Goal: Information Seeking & Learning: Get advice/opinions

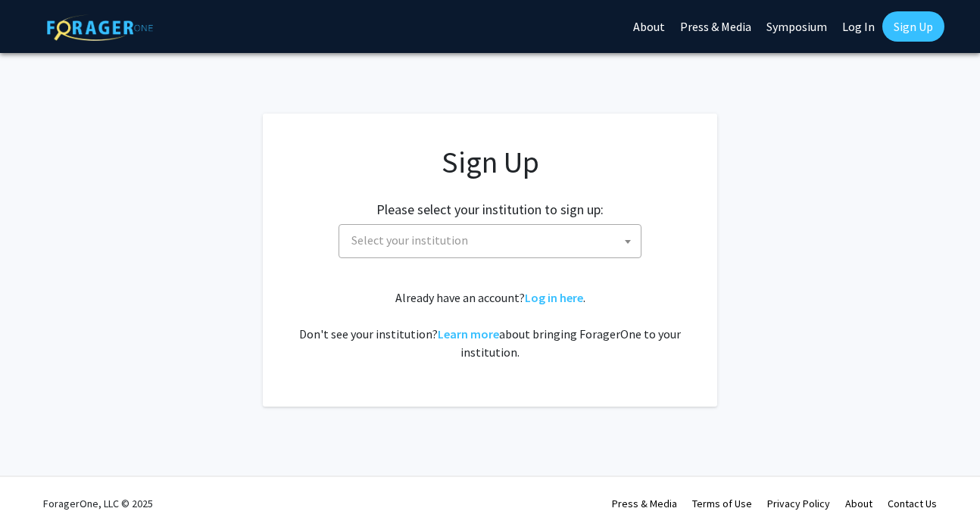
click at [542, 218] on div "Please select your institution to sign up: [GEOGRAPHIC_DATA] [GEOGRAPHIC_DATA] …" at bounding box center [490, 222] width 417 height 72
click at [542, 224] on span "Select your institution" at bounding box center [490, 241] width 303 height 34
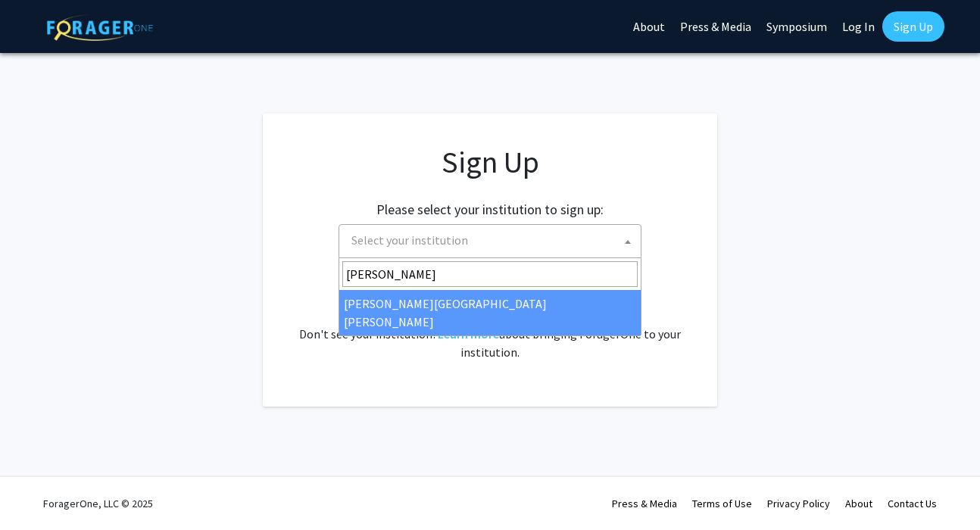
type input "[PERSON_NAME]"
select select "1"
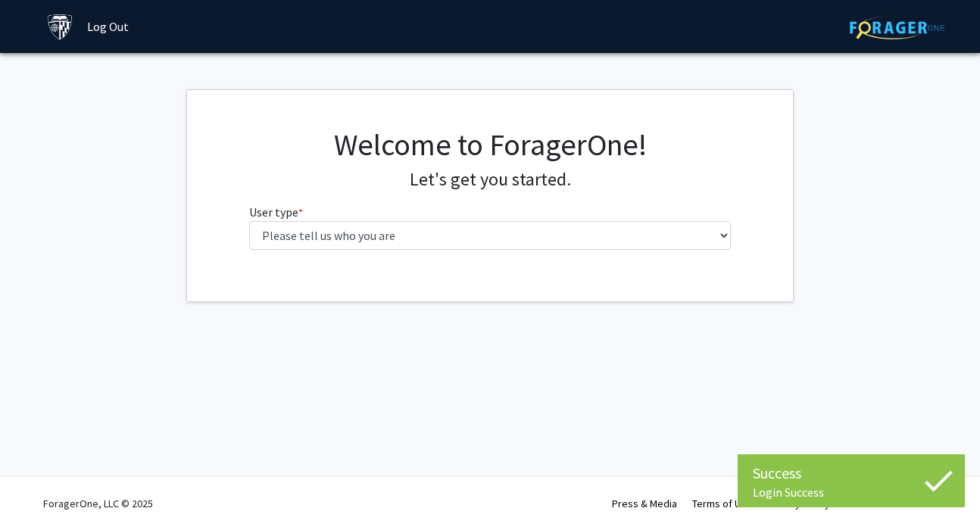
click at [631, 252] on div "Welcome to ForagerOne! Let's get you started. User type * required Please tell …" at bounding box center [490, 194] width 505 height 136
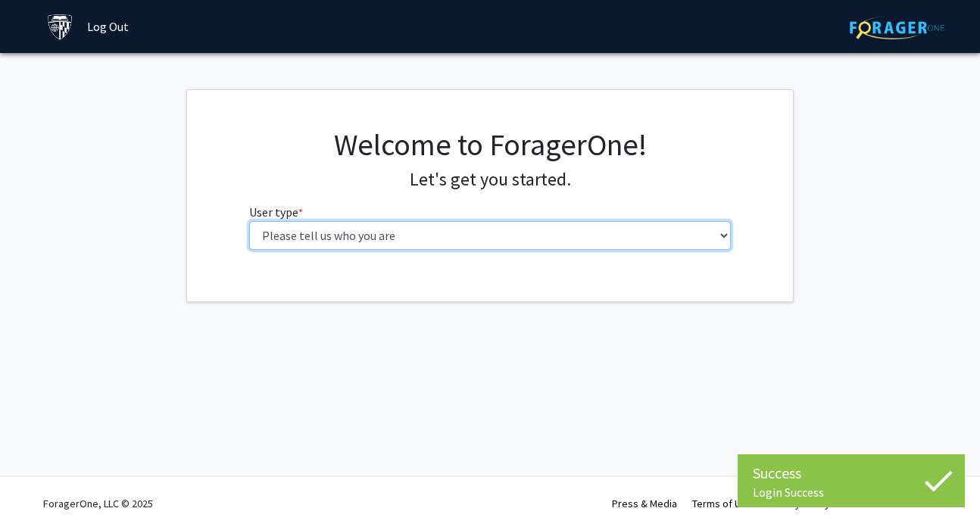
click at [631, 239] on select "Please tell us who you are Undergraduate Student Master's Student Doctoral Cand…" at bounding box center [490, 235] width 482 height 29
select select "2: masters"
click at [249, 221] on select "Please tell us who you are Undergraduate Student Master's Student Doctoral Cand…" at bounding box center [490, 235] width 482 height 29
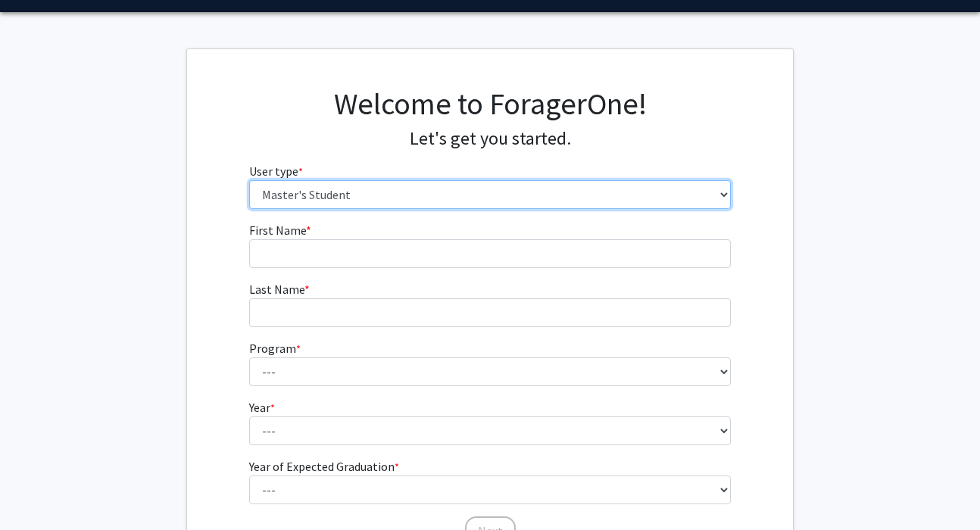
scroll to position [54, 0]
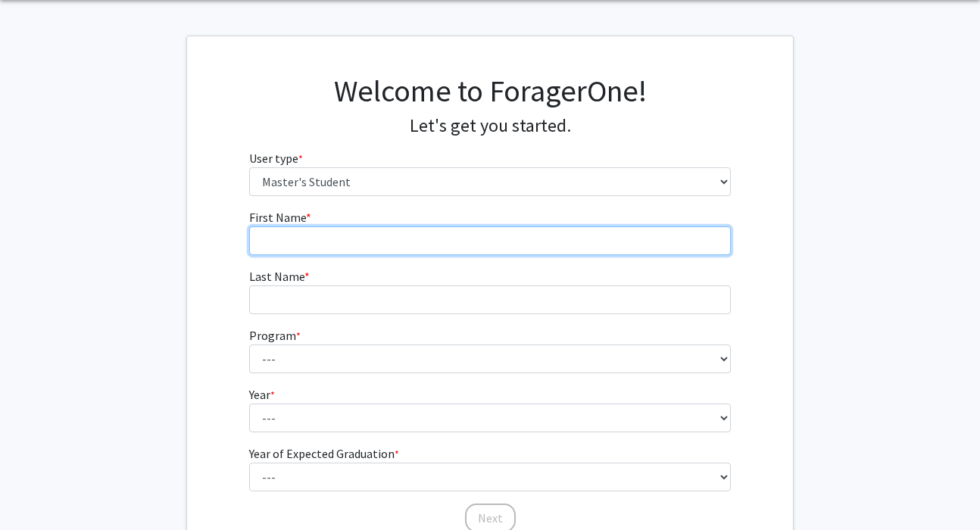
click at [588, 254] on input "First Name * required" at bounding box center [490, 240] width 482 height 29
type input "Yang"
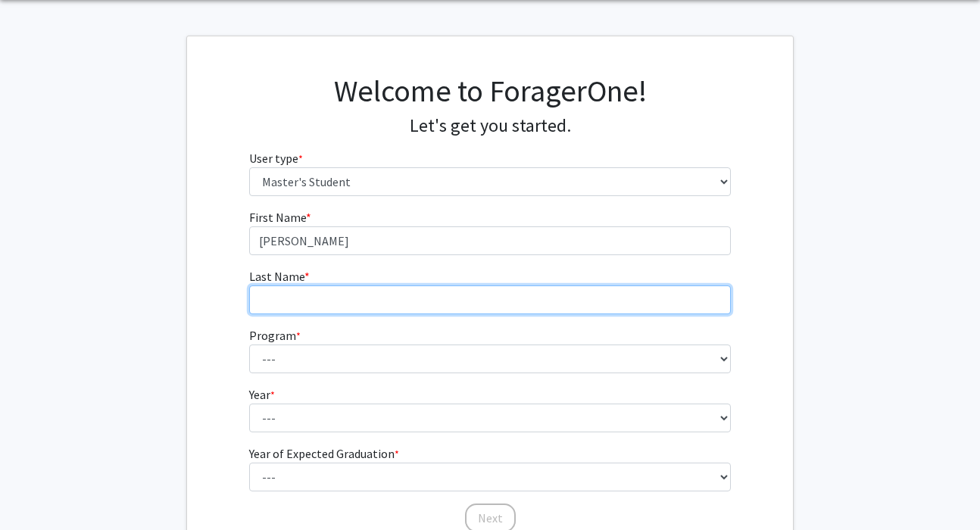
type input "Luo"
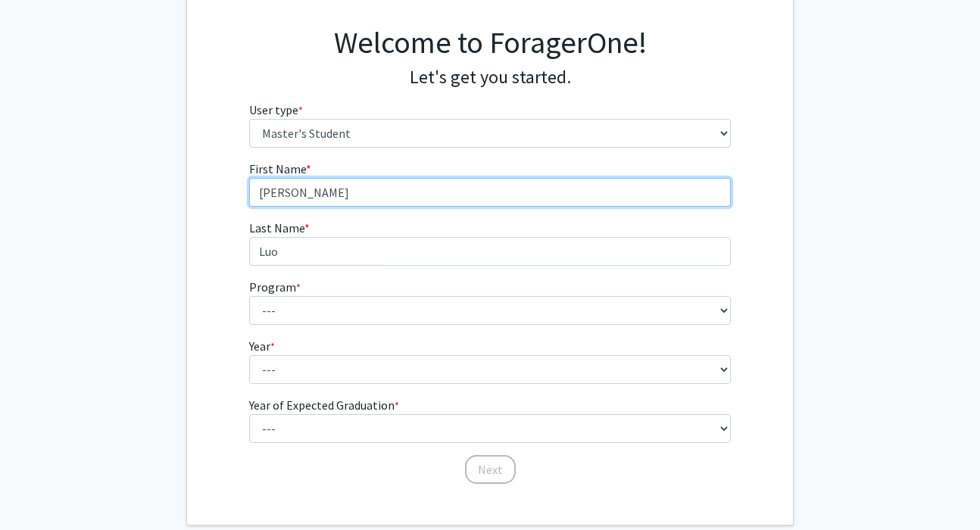
scroll to position [105, 0]
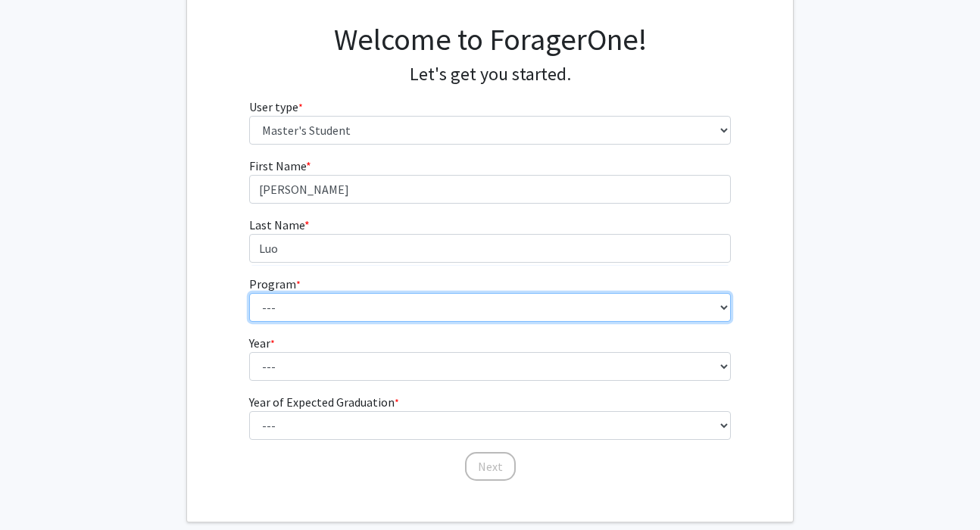
click at [414, 304] on select "--- Anatomy Education Applied and Computational Mathematics Applied Biomedical …" at bounding box center [490, 307] width 482 height 29
select select "23: 15"
click at [249, 293] on select "--- Anatomy Education Applied and Computational Mathematics Applied Biomedical …" at bounding box center [490, 307] width 482 height 29
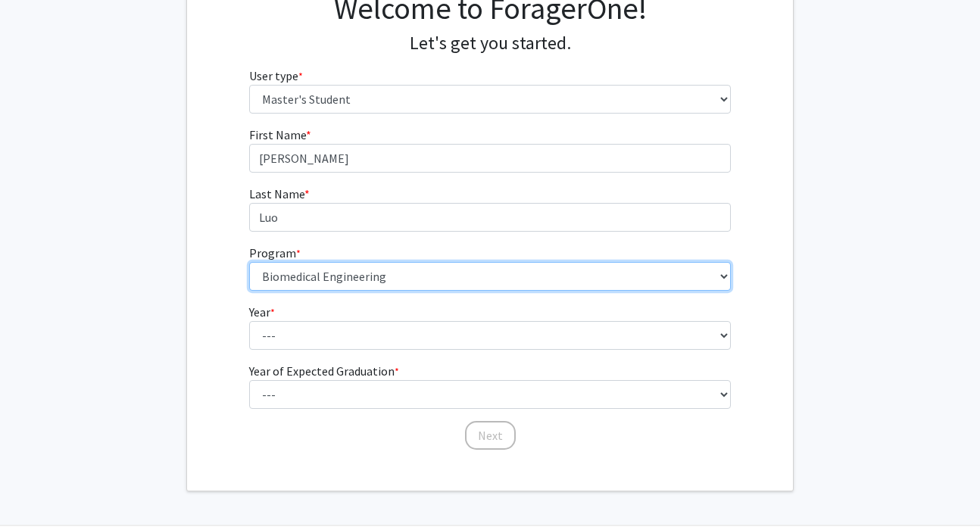
scroll to position [142, 0]
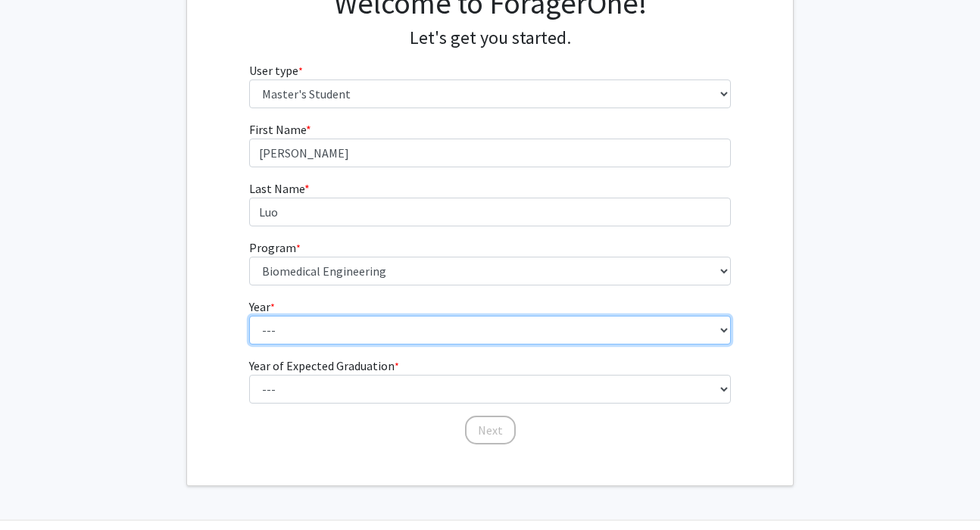
click at [398, 333] on select "--- First Year Second Year" at bounding box center [490, 330] width 482 height 29
select select "1: first_year"
click at [249, 316] on select "--- First Year Second Year" at bounding box center [490, 330] width 482 height 29
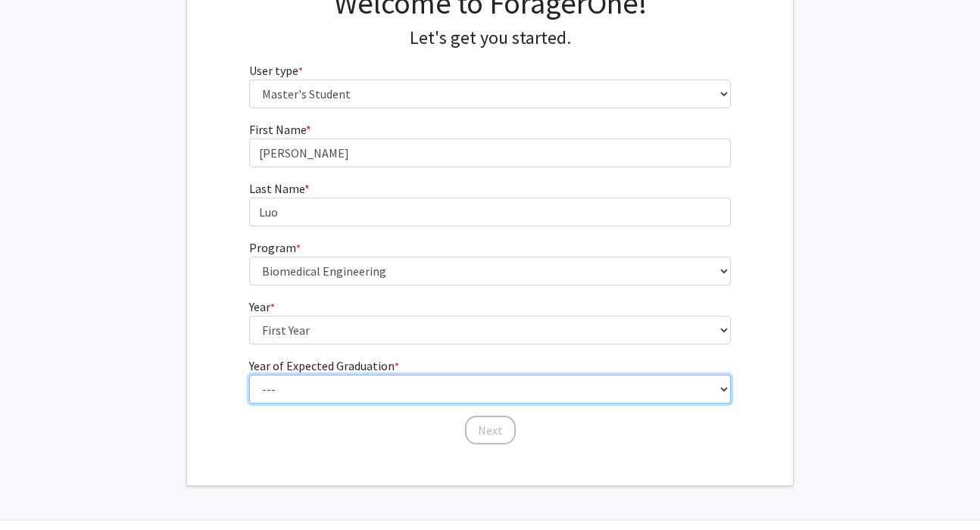
click at [384, 382] on select "--- 2025 2026 2027 2028 2029 2030 2031 2032 2033 2034" at bounding box center [490, 389] width 482 height 29
select select "3: 2027"
click at [249, 375] on select "--- 2025 2026 2027 2028 2029 2030 2031 2032 2033 2034" at bounding box center [490, 389] width 482 height 29
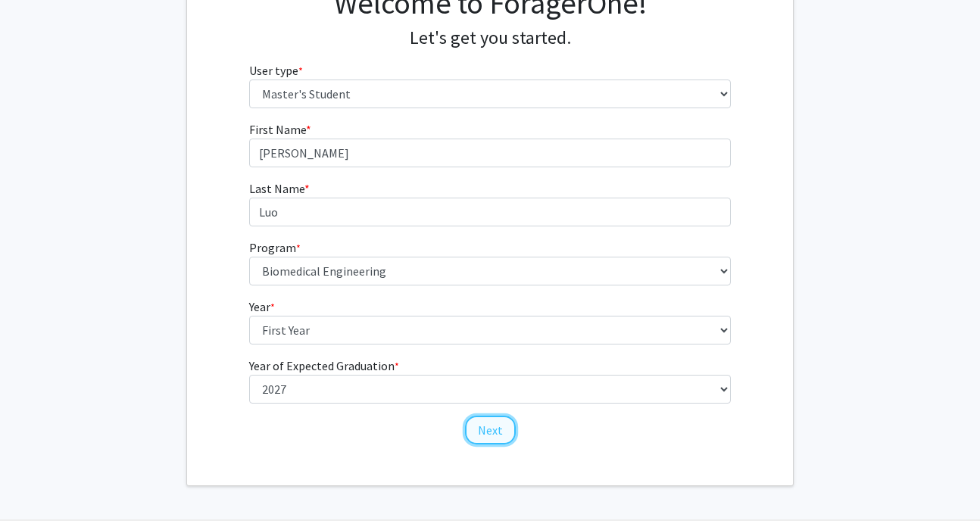
click at [482, 431] on button "Next" at bounding box center [490, 430] width 51 height 29
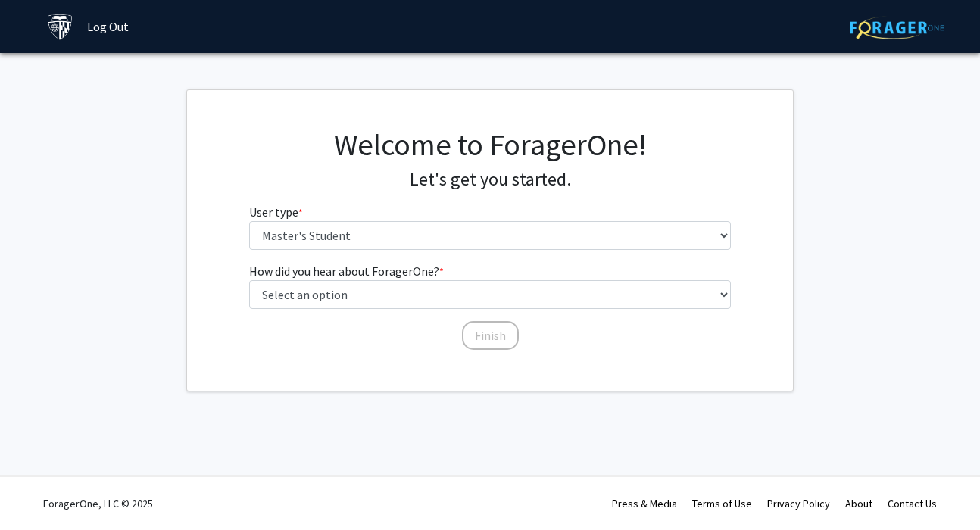
scroll to position [0, 0]
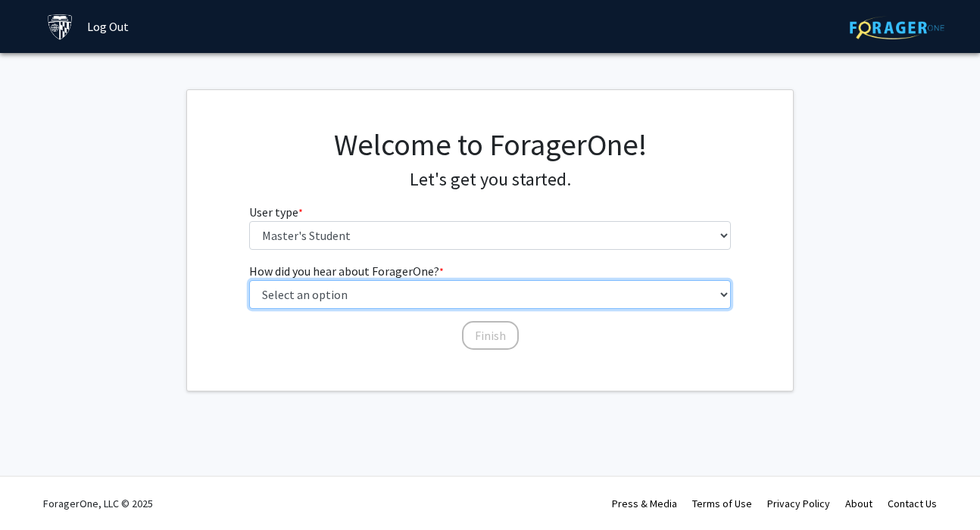
click at [454, 299] on select "Select an option Peer/student recommendation Faculty/staff recommendation Unive…" at bounding box center [490, 294] width 482 height 29
select select "1: peer_recommendation"
click at [249, 280] on select "Select an option Peer/student recommendation Faculty/staff recommendation Unive…" at bounding box center [490, 294] width 482 height 29
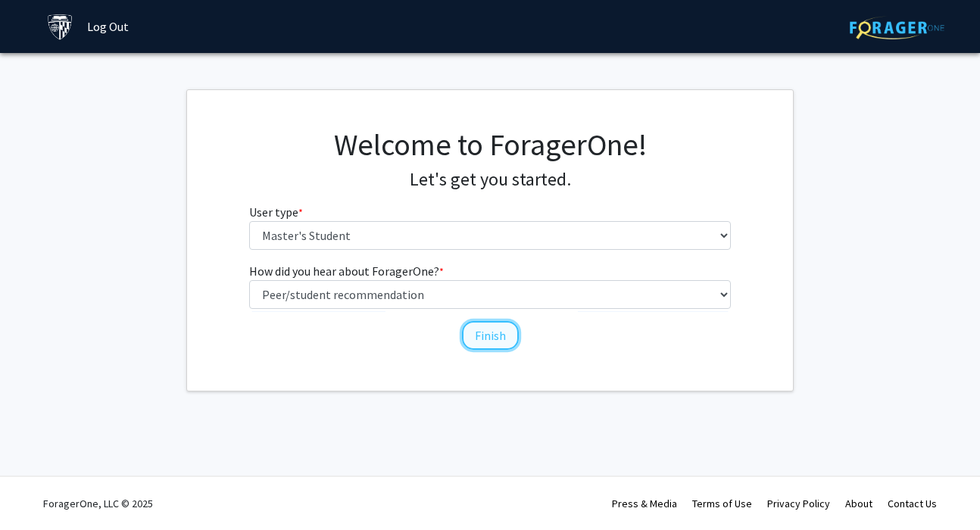
click at [478, 332] on button "Finish" at bounding box center [490, 335] width 57 height 29
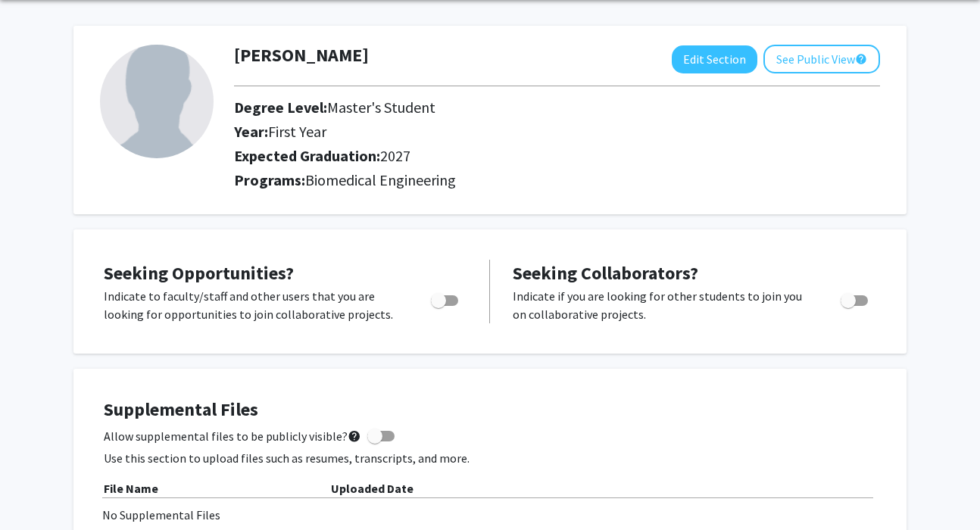
scroll to position [64, 0]
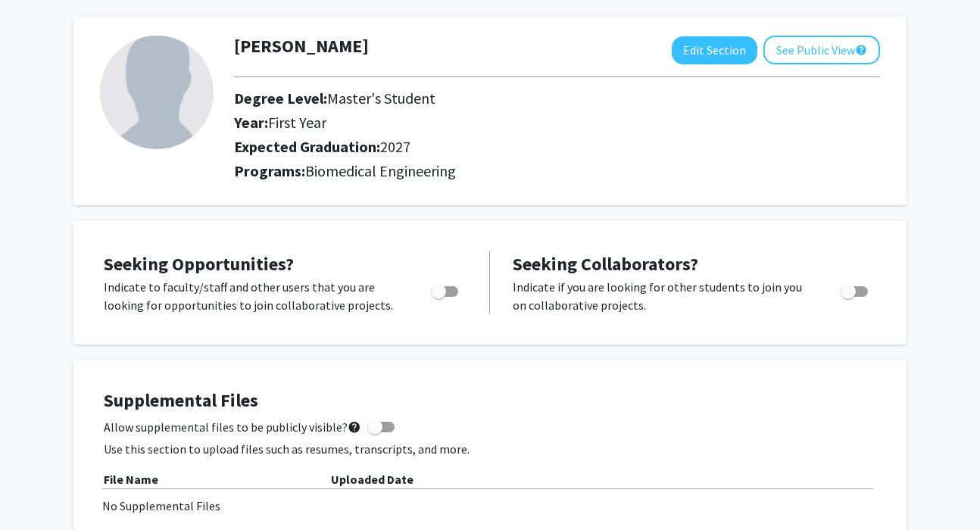
click at [451, 299] on label "Toggle" at bounding box center [441, 291] width 33 height 18
click at [439, 298] on input "Are you actively seeking opportunities?" at bounding box center [438, 297] width 1 height 1
checkbox input "true"
click at [858, 292] on span "Toggle" at bounding box center [854, 291] width 27 height 11
click at [848, 297] on input "Would you like to receive other student requests to work with you?" at bounding box center [847, 297] width 1 height 1
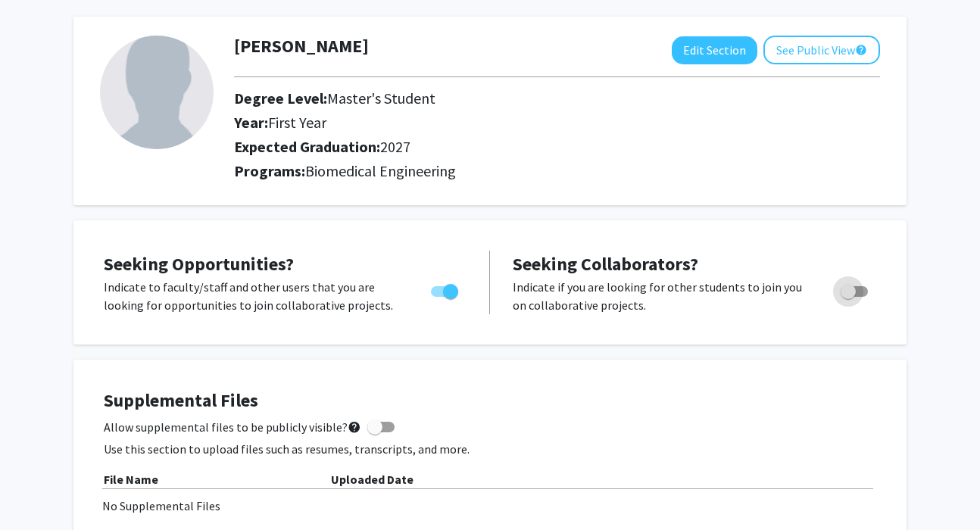
checkbox input "true"
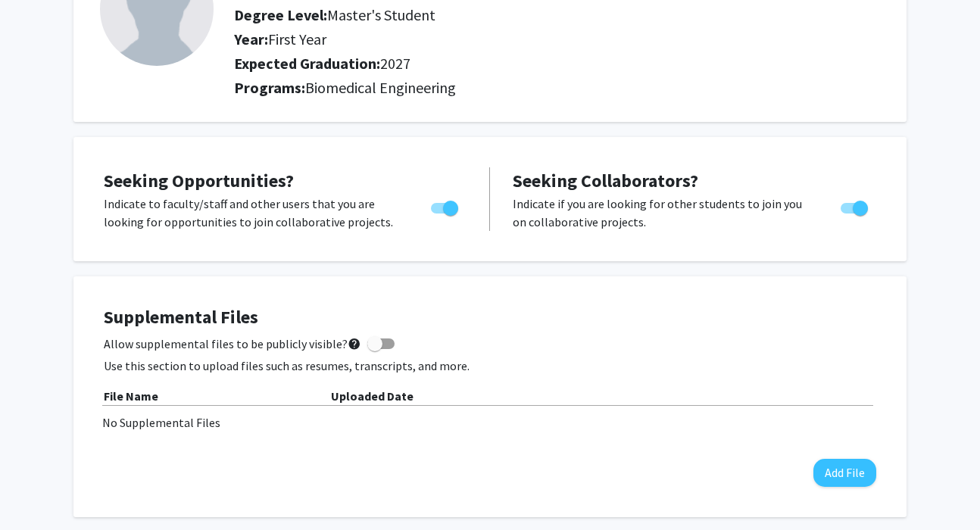
scroll to position [169, 0]
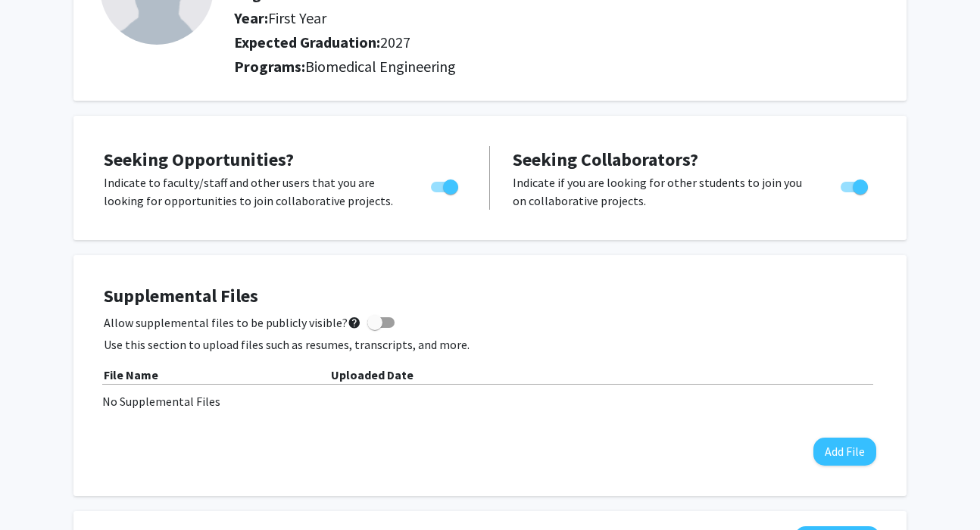
click at [385, 321] on span at bounding box center [380, 322] width 27 height 11
click at [375, 328] on input "Allow supplemental files to be publicly visible? help" at bounding box center [374, 328] width 1 height 1
checkbox input "true"
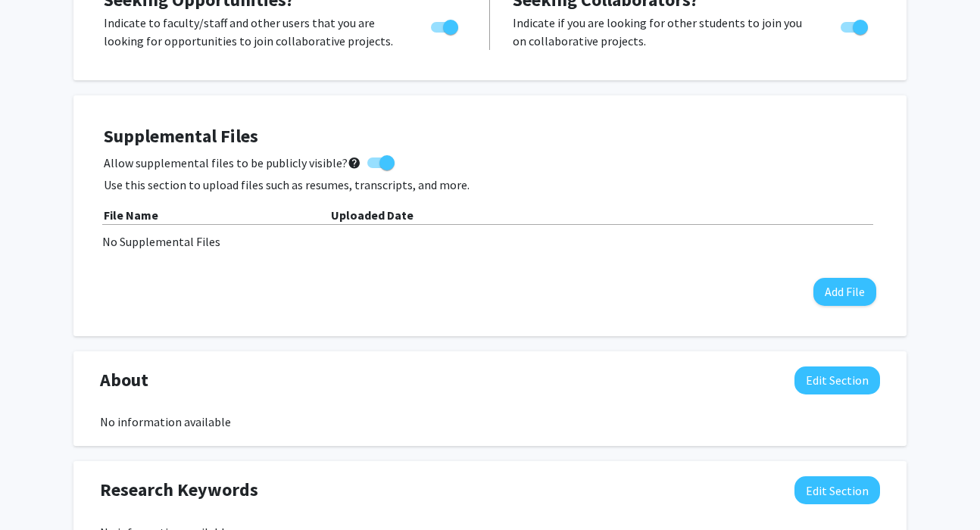
scroll to position [0, 0]
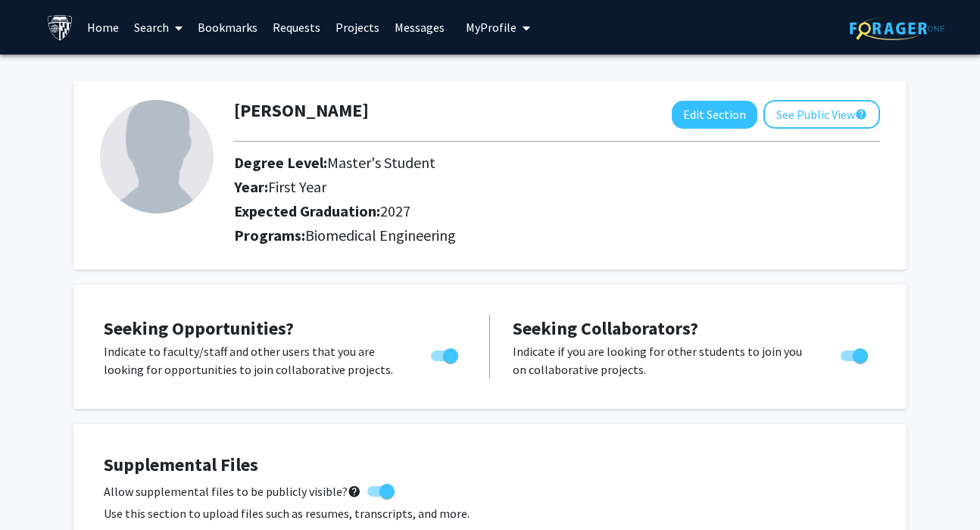
click at [156, 28] on link "Search" at bounding box center [158, 27] width 64 height 53
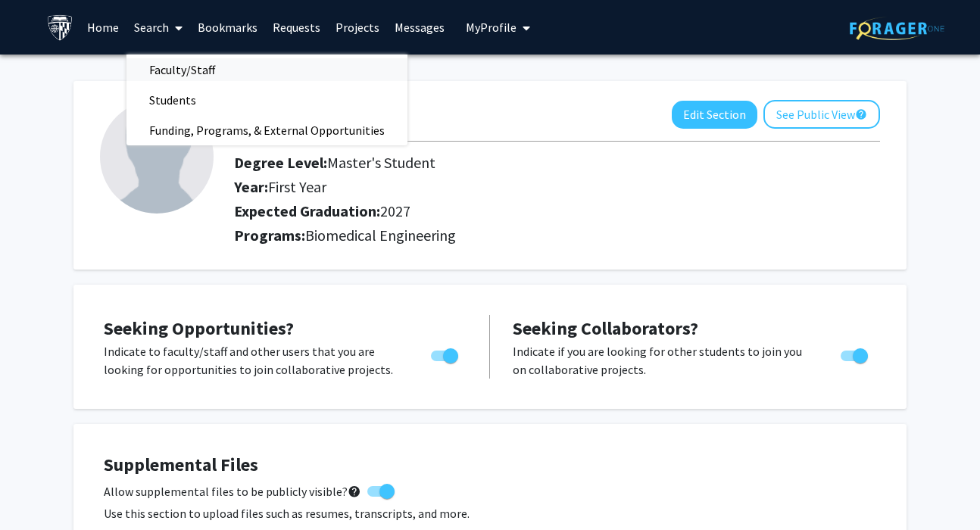
click at [180, 73] on span "Faculty/Staff" at bounding box center [181, 70] width 111 height 30
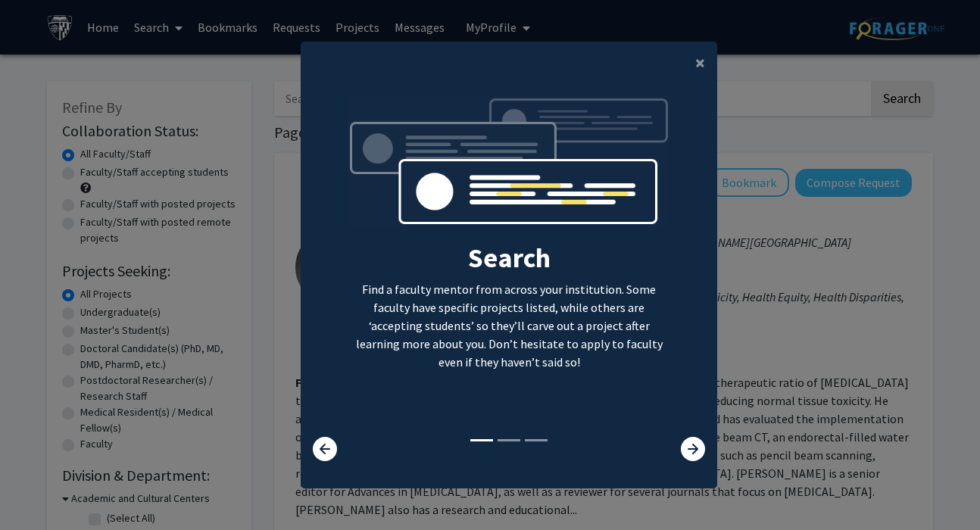
click at [529, 335] on p "Find a faculty mentor from across your institution. Some faculty have specific …" at bounding box center [509, 325] width 323 height 91
click at [702, 443] on icon at bounding box center [693, 449] width 24 height 24
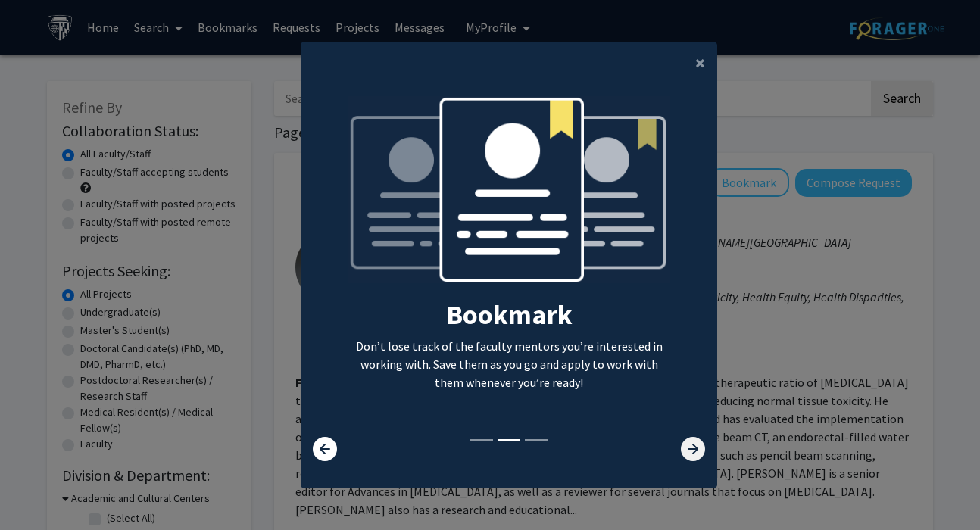
click at [702, 443] on icon at bounding box center [693, 449] width 24 height 24
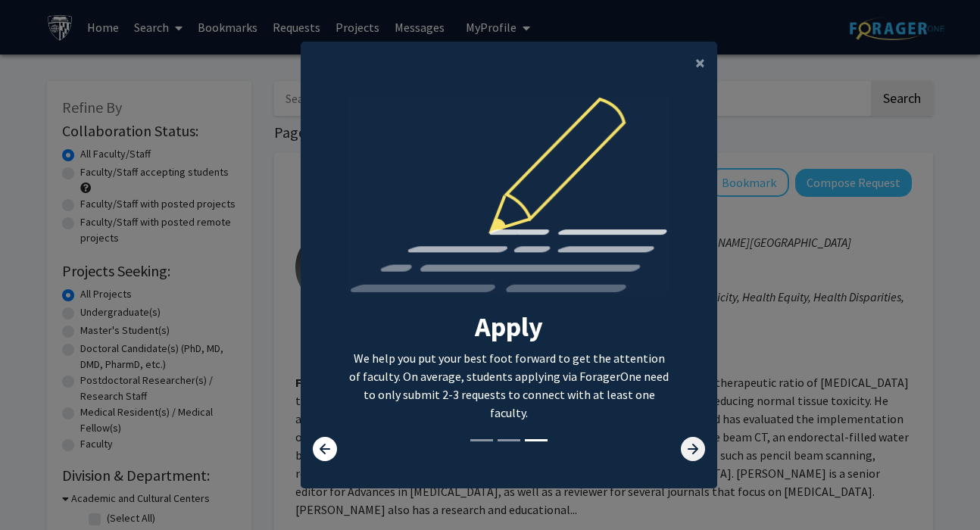
click at [702, 443] on icon at bounding box center [693, 449] width 24 height 24
click at [698, 69] on span "×" at bounding box center [700, 62] width 10 height 23
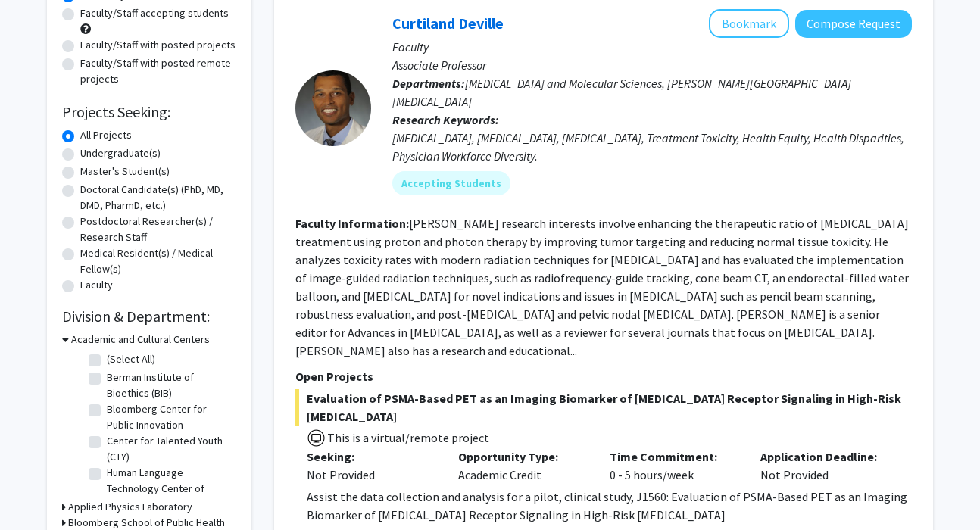
scroll to position [160, 0]
click at [80, 171] on label "Master's Student(s)" at bounding box center [124, 171] width 89 height 16
click at [80, 171] on input "Master's Student(s)" at bounding box center [85, 168] width 10 height 10
radio input "true"
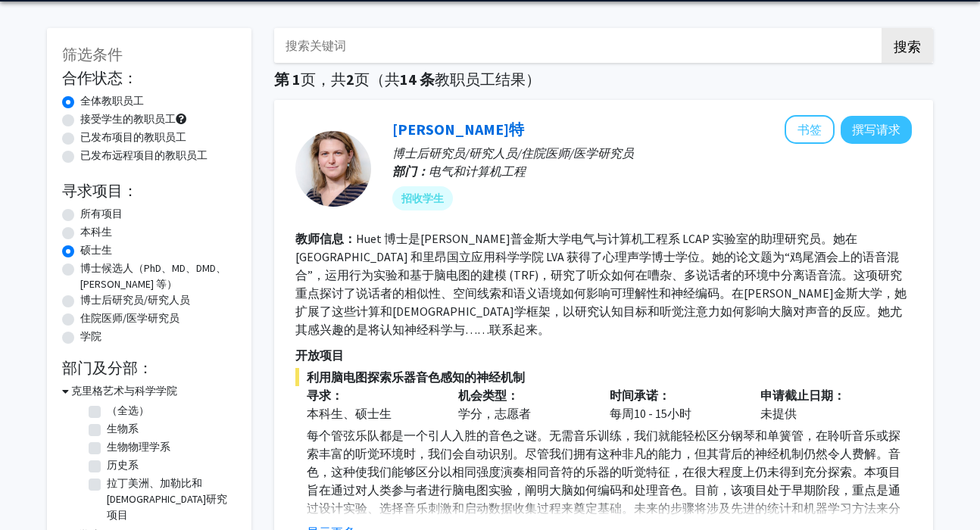
scroll to position [33, 0]
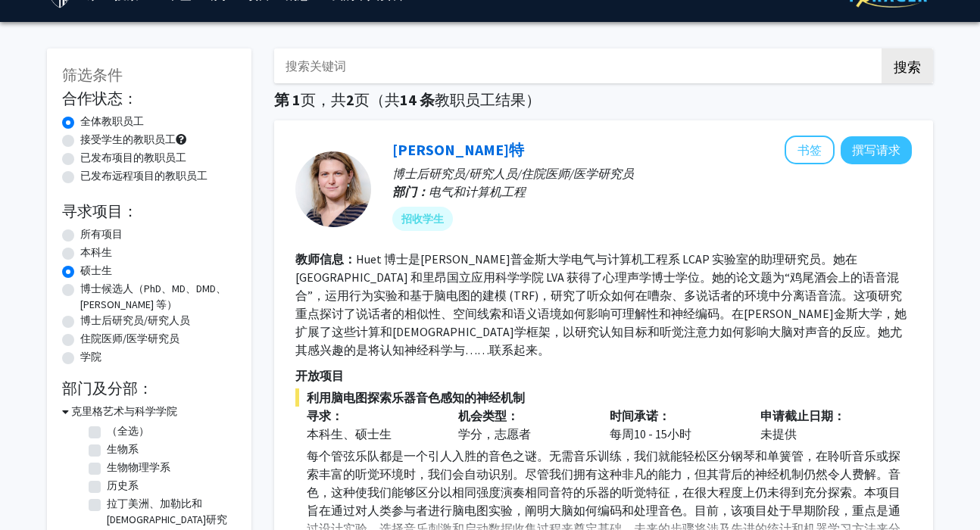
click at [597, 277] on font "Huet 博士是约翰·霍普金斯大学电气与计算机工程系 LCAP 实验室的助理研究员。她在法国里昂大学 CRNL 和里昂国立应用科学学院 LVA 获得了心理声学…" at bounding box center [600, 304] width 611 height 106
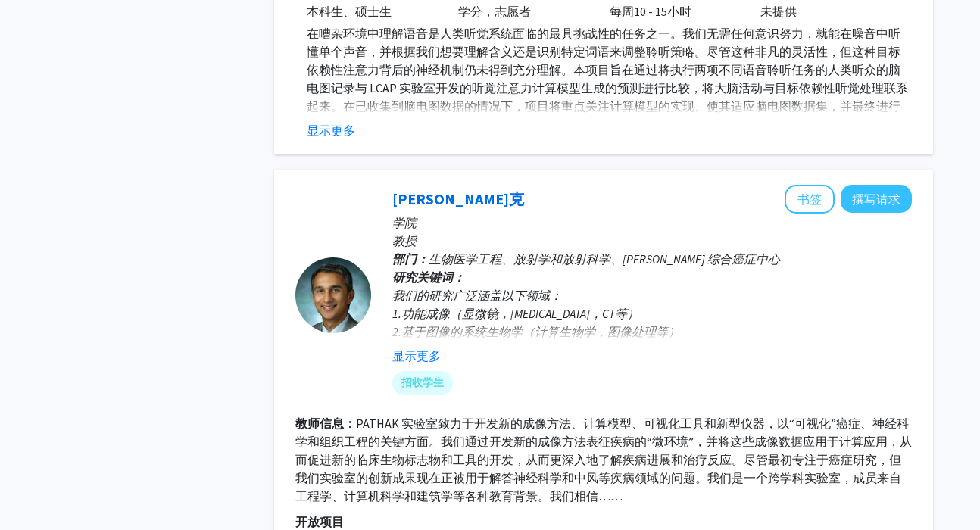
scroll to position [685, 0]
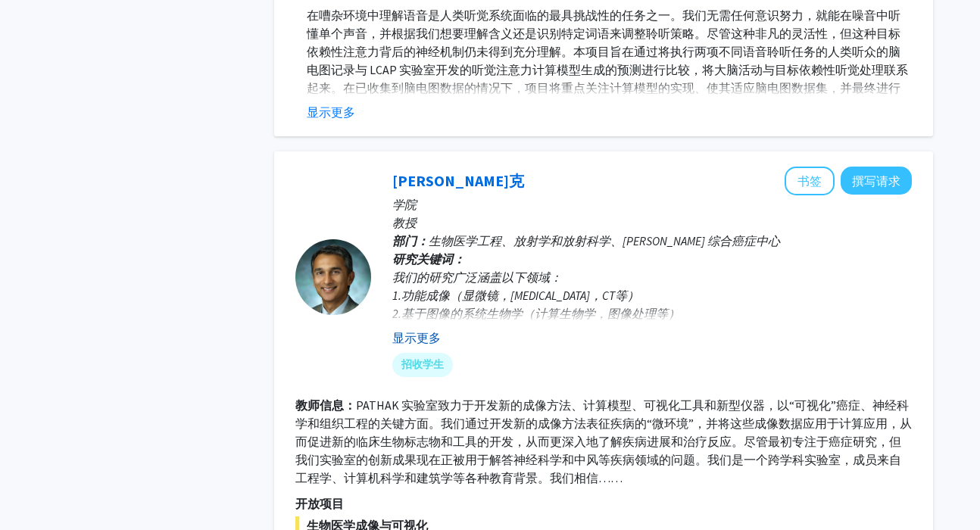
click at [404, 329] on button "显示更多" at bounding box center [416, 338] width 48 height 18
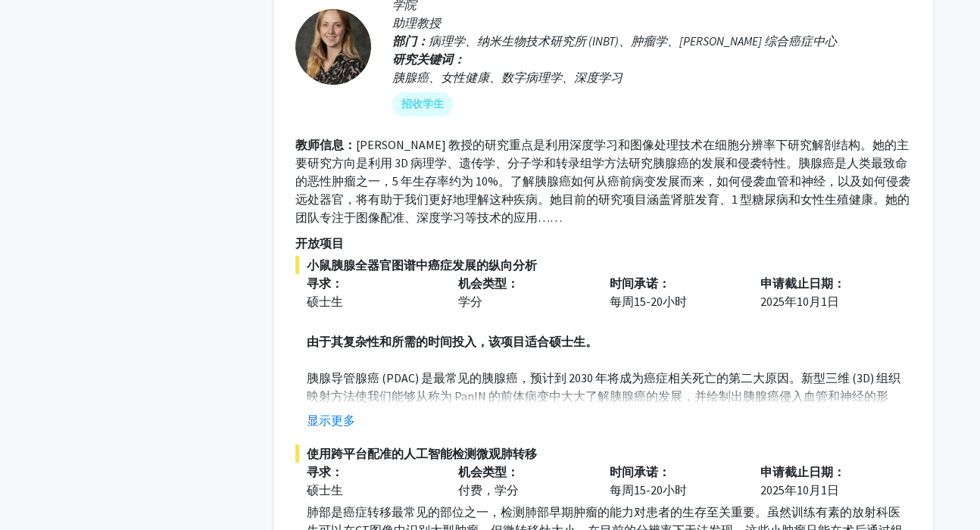
scroll to position [1538, 0]
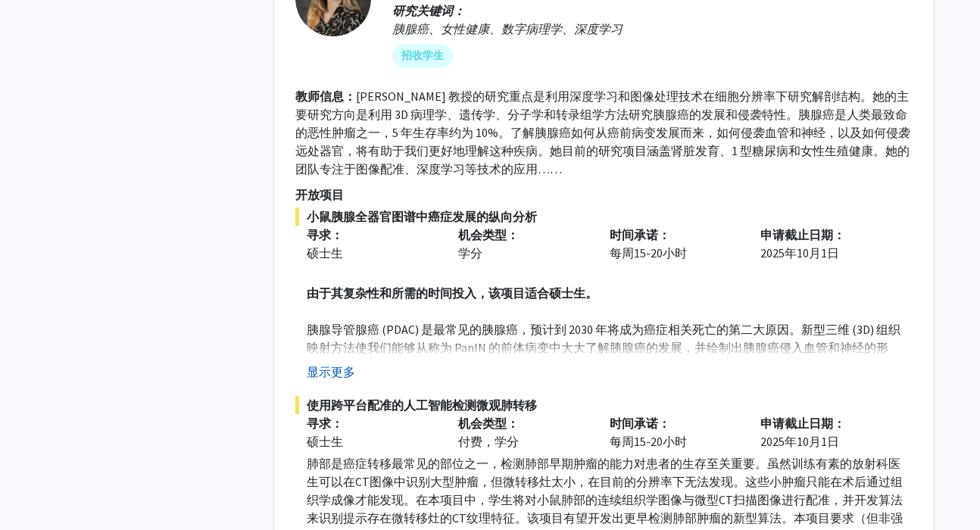
click at [352, 364] on font "显示更多" at bounding box center [331, 371] width 48 height 15
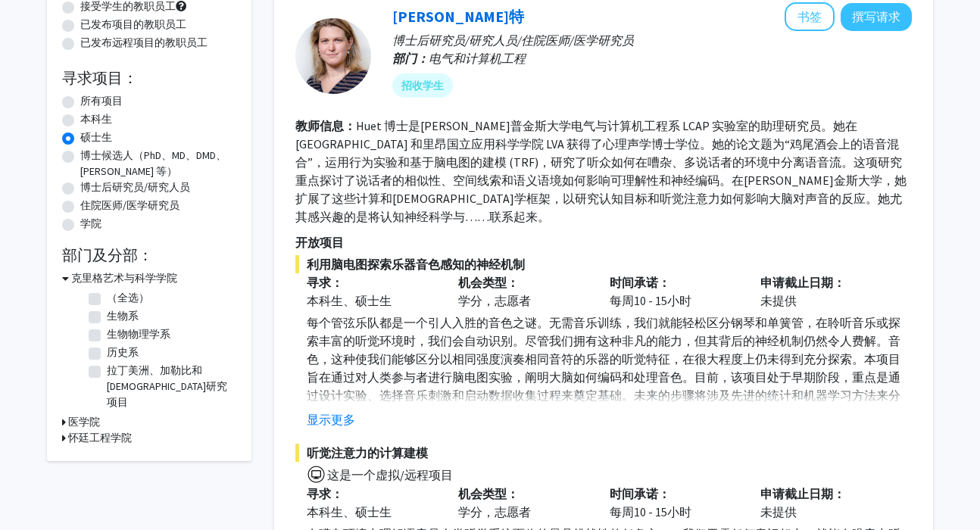
scroll to position [165, 0]
click at [87, 276] on font "克里格艺术与科学学院" at bounding box center [124, 279] width 106 height 14
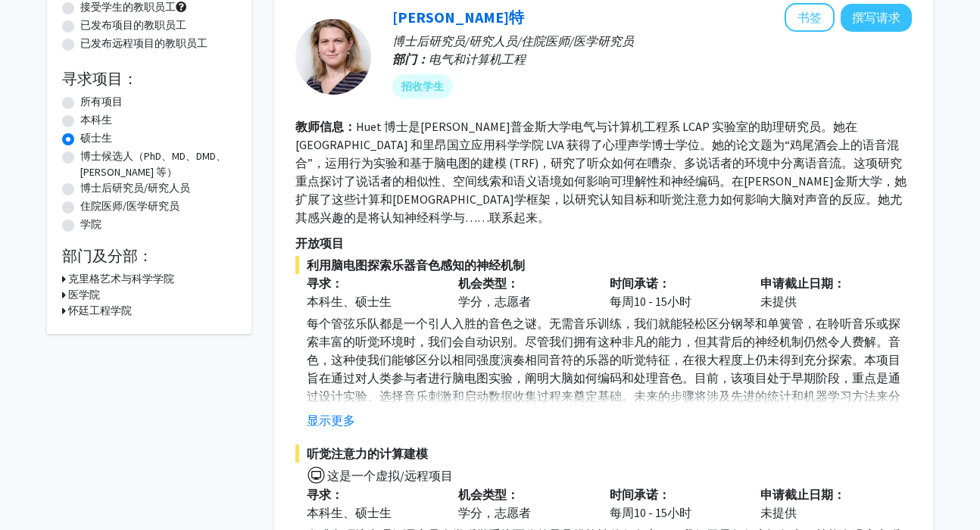
click at [86, 276] on font "克里格艺术与科学学院" at bounding box center [121, 279] width 106 height 14
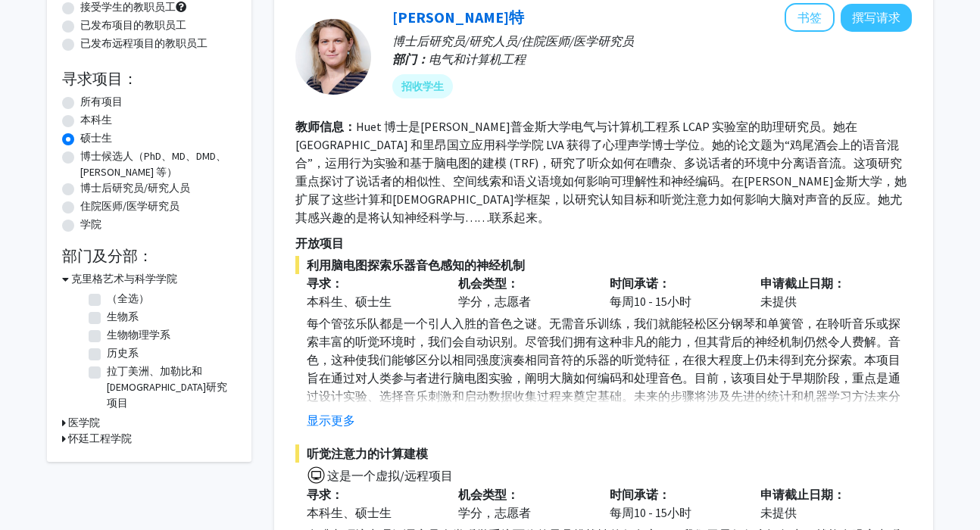
click at [107, 315] on label "生物系" at bounding box center [123, 317] width 32 height 16
click at [107, 315] on input "生物系" at bounding box center [112, 314] width 10 height 10
checkbox input "true"
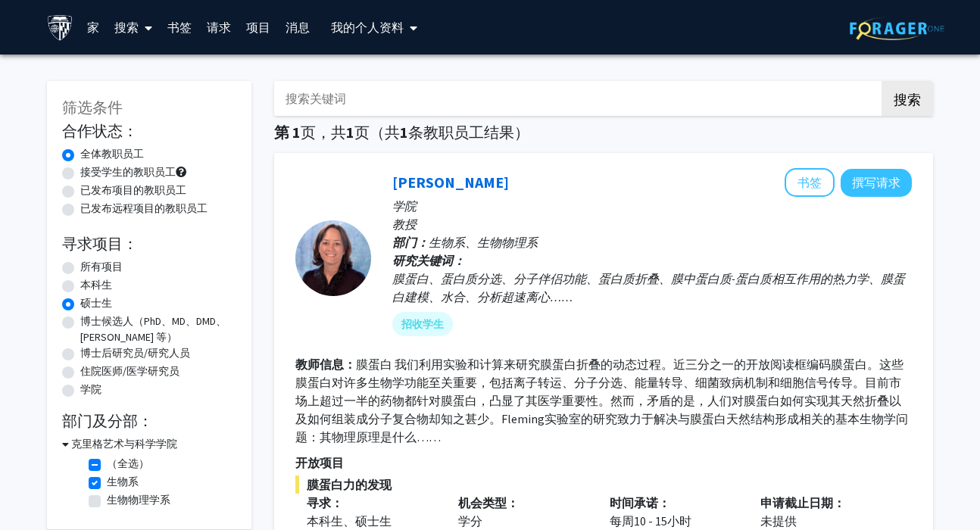
scroll to position [101, 0]
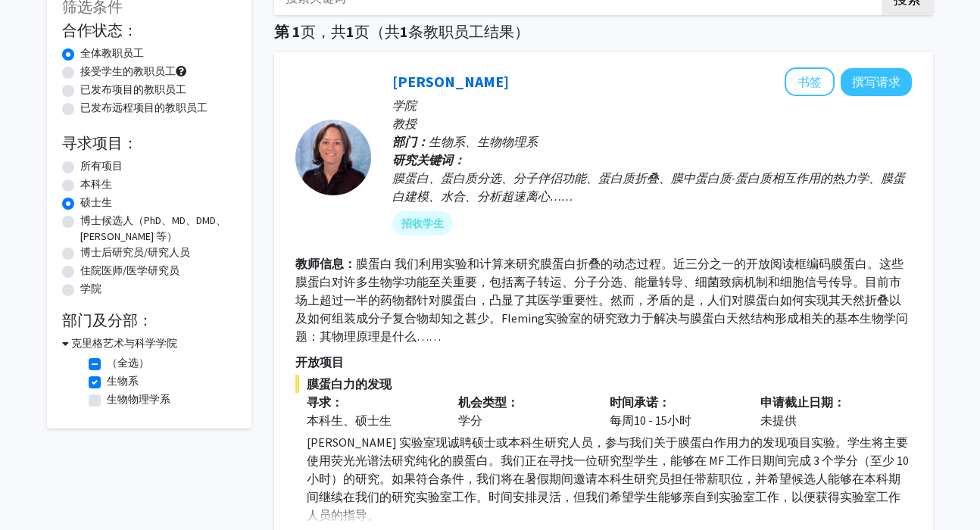
click at [107, 406] on label "生物物理学系" at bounding box center [139, 400] width 64 height 16
click at [107, 401] on input "生物物理学系" at bounding box center [112, 397] width 10 height 10
checkbox input "true"
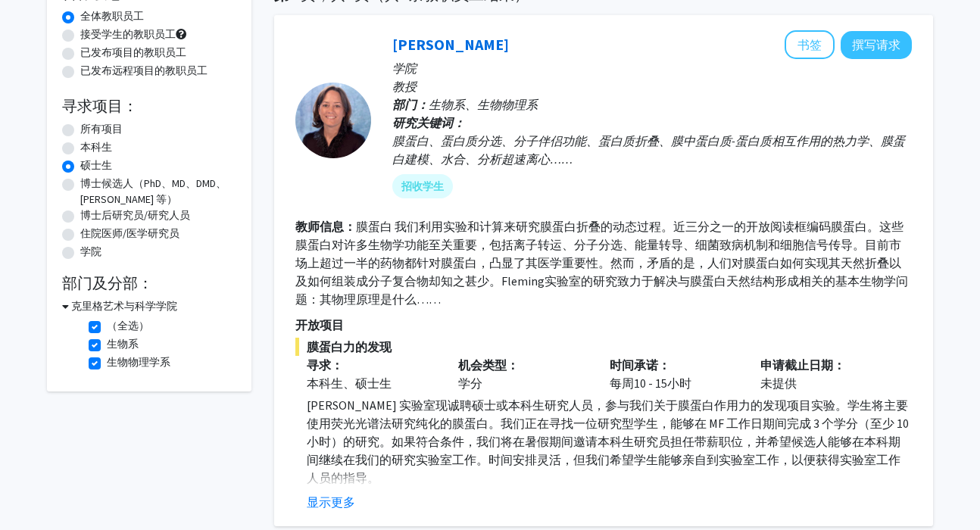
scroll to position [148, 0]
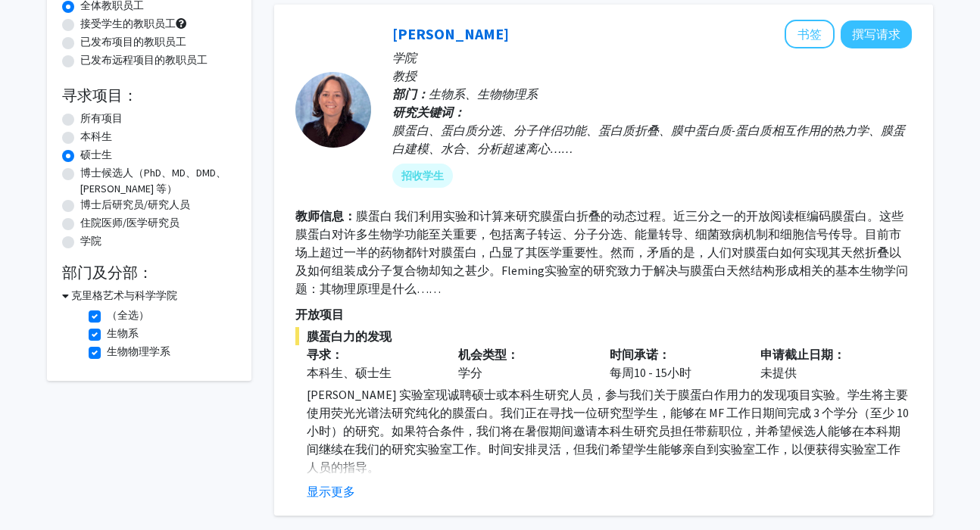
click at [109, 296] on font "克里格艺术与科学学院" at bounding box center [124, 296] width 106 height 14
click at [109, 296] on font "克里格艺术与科学学院" at bounding box center [121, 296] width 106 height 14
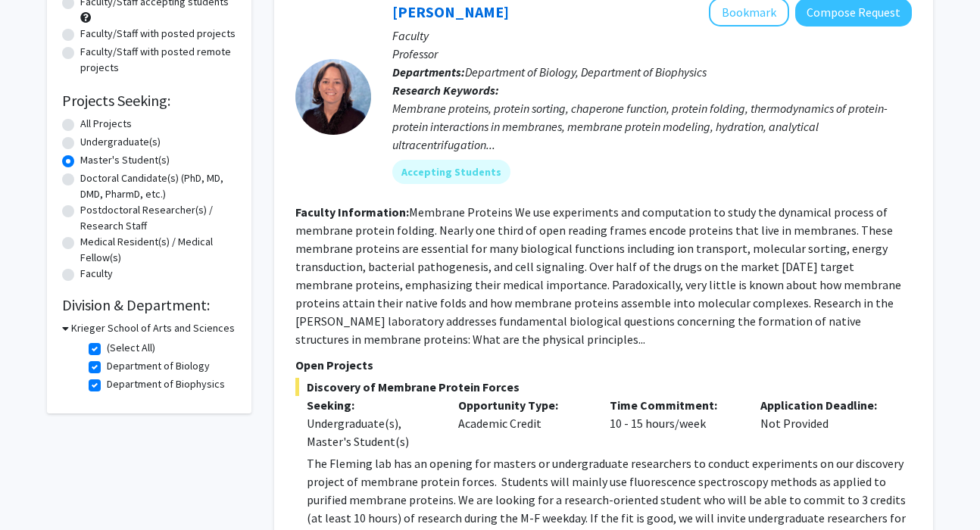
click at [208, 275] on div "Faculty" at bounding box center [149, 275] width 174 height 18
click at [107, 351] on label "(Select All)" at bounding box center [131, 348] width 48 height 16
click at [107, 350] on input "(Select All)" at bounding box center [112, 345] width 10 height 10
checkbox input "false"
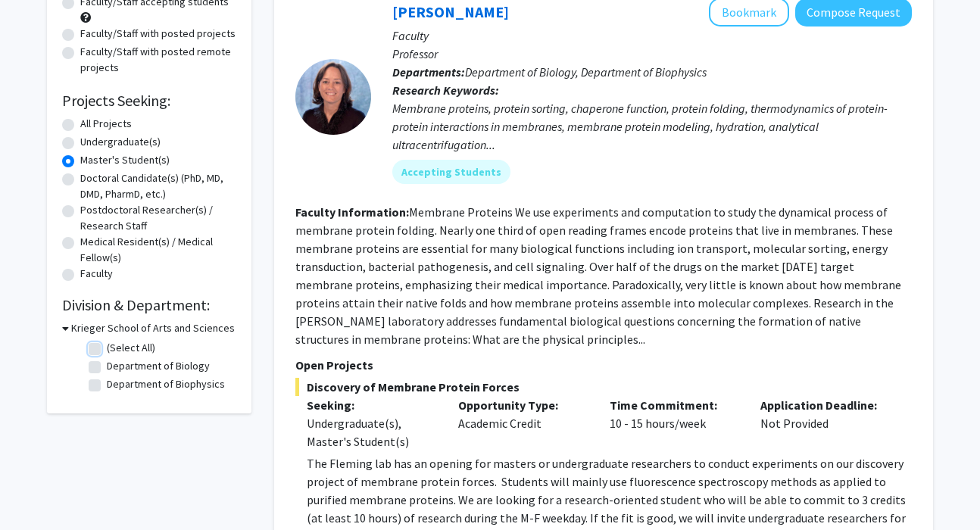
checkbox input "false"
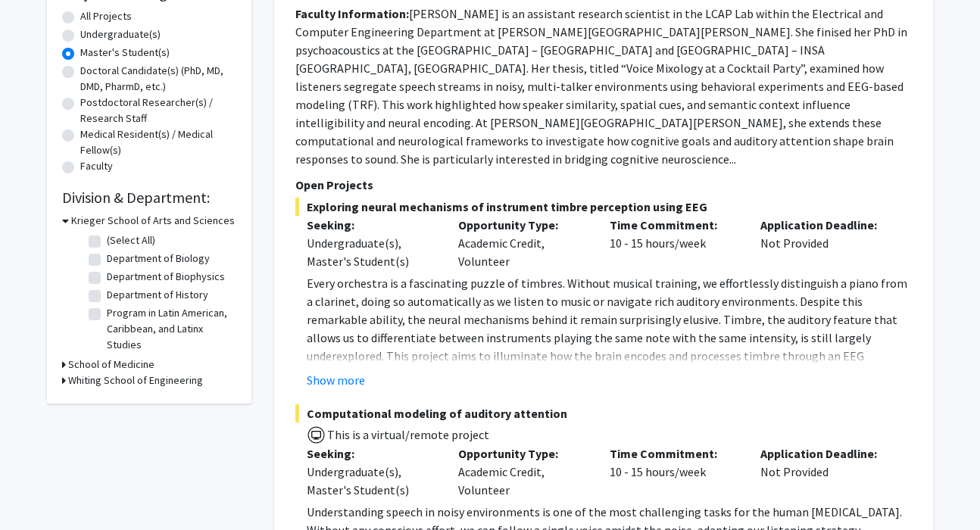
scroll to position [293, 0]
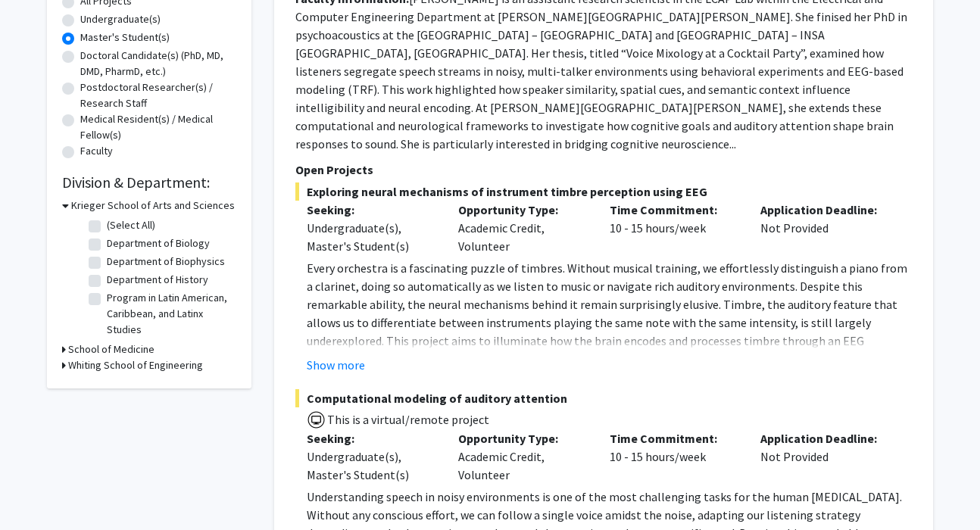
click at [106, 340] on fg-checkbox-list "(Select All) (Select All) Department of Biology Department of Biology Departmen…" at bounding box center [160, 278] width 151 height 128
click at [106, 349] on h3 "School of Medicine" at bounding box center [111, 350] width 86 height 16
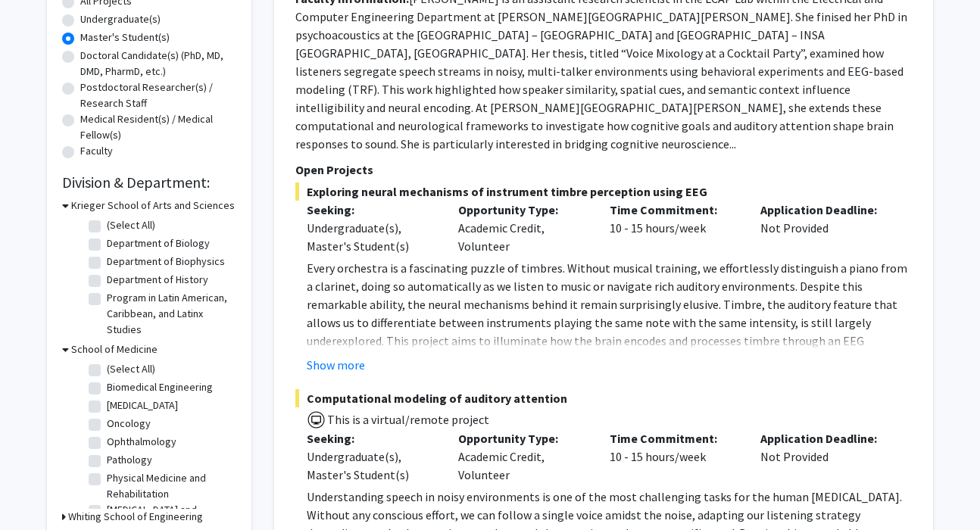
scroll to position [365, 0]
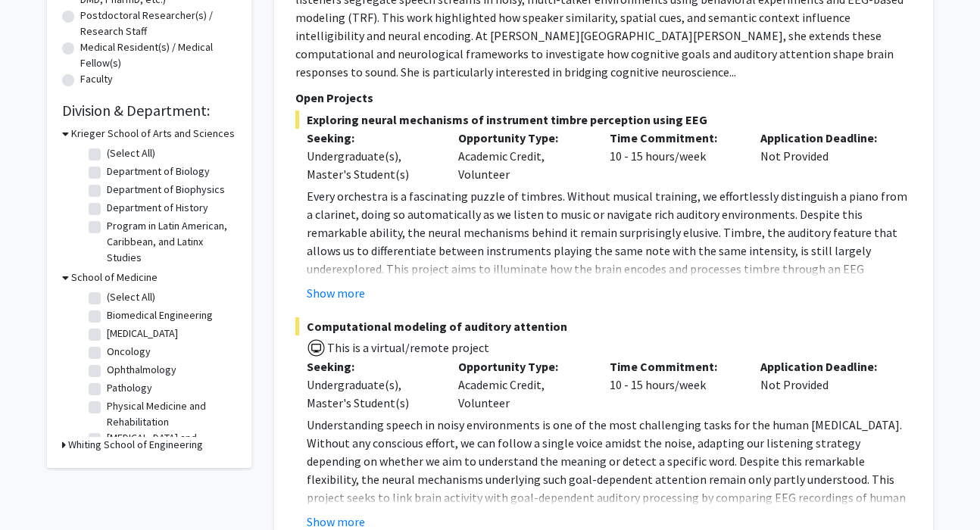
click at [120, 451] on h3 "Whiting School of Engineering" at bounding box center [135, 445] width 135 height 16
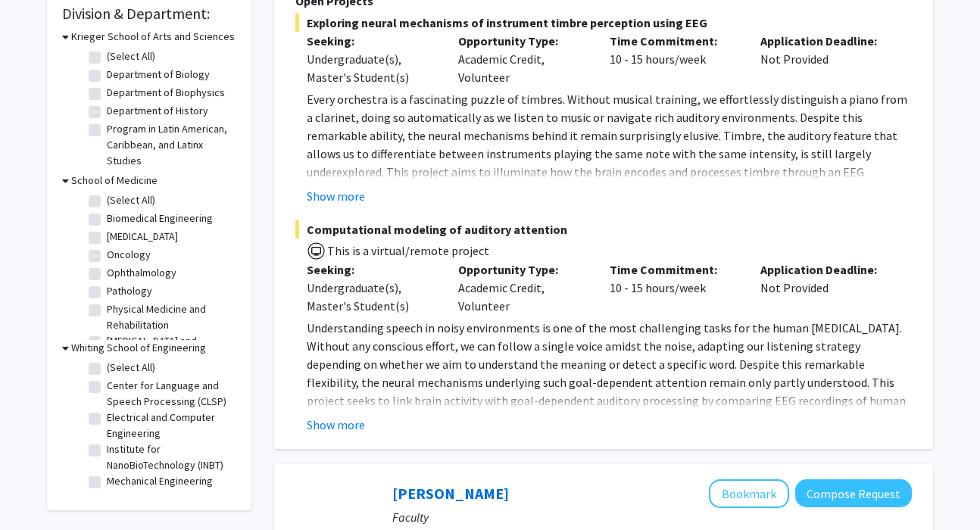
scroll to position [470, 0]
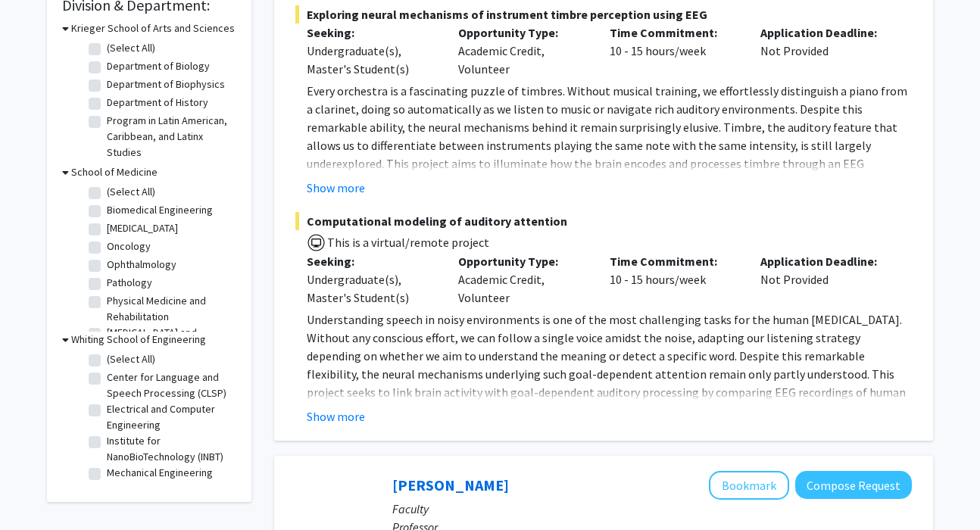
click at [107, 61] on label "Department of Biology" at bounding box center [158, 66] width 103 height 16
click at [107, 61] on input "Department of Biology" at bounding box center [112, 63] width 10 height 10
checkbox input "true"
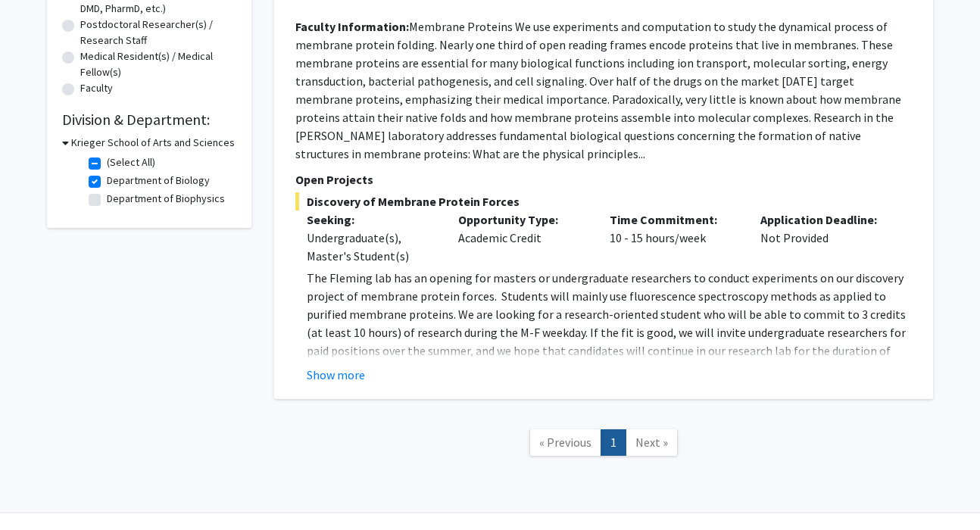
scroll to position [376, 0]
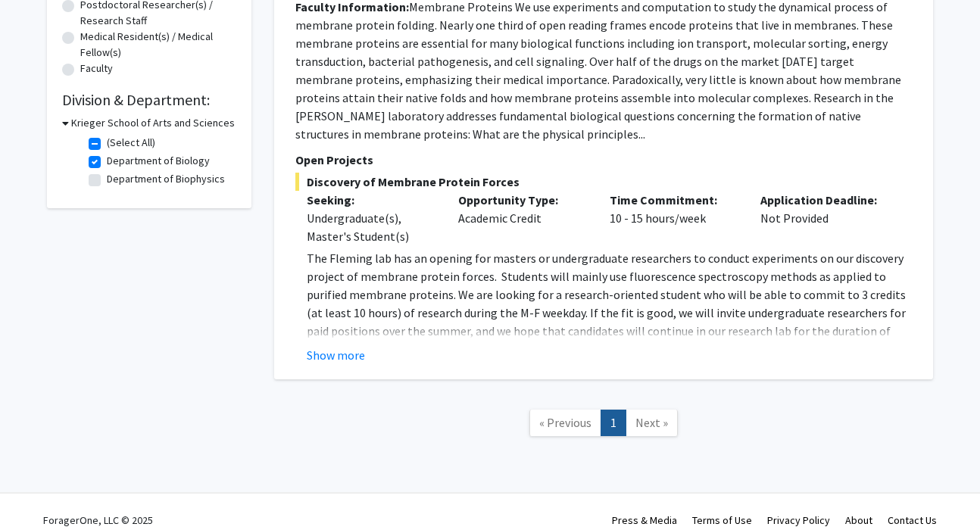
click at [84, 124] on h3 "Krieger School of Arts and Sciences" at bounding box center [153, 123] width 164 height 16
click at [89, 128] on h3 "Krieger School of Arts and Sciences" at bounding box center [150, 123] width 164 height 16
click at [107, 143] on label "(Select All)" at bounding box center [131, 143] width 48 height 16
click at [107, 143] on input "(Select All)" at bounding box center [112, 140] width 10 height 10
checkbox input "false"
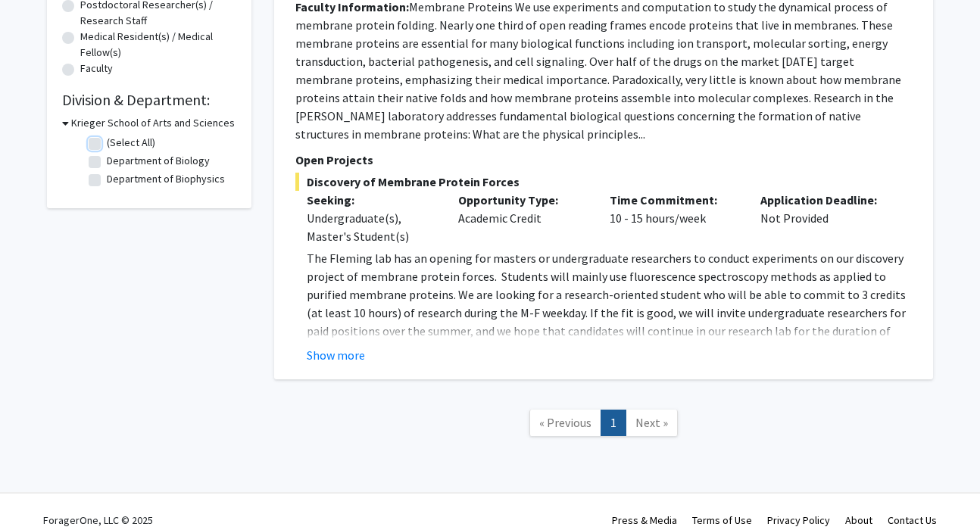
checkbox input "false"
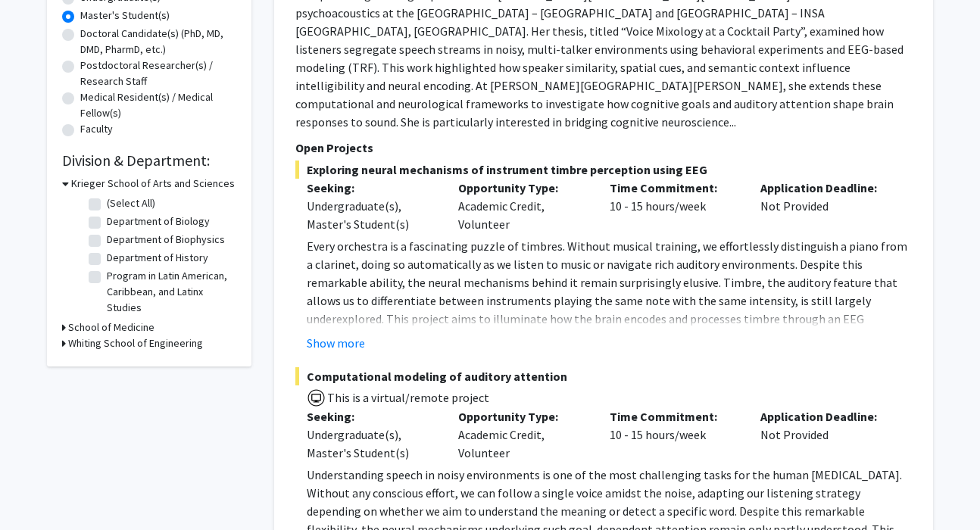
scroll to position [345, 0]
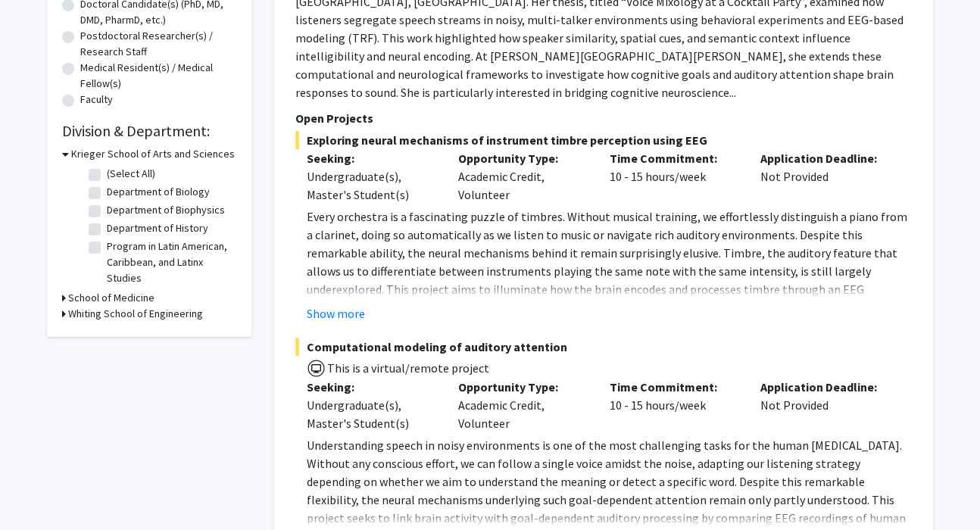
click at [130, 295] on h3 "School of Medicine" at bounding box center [111, 298] width 86 height 16
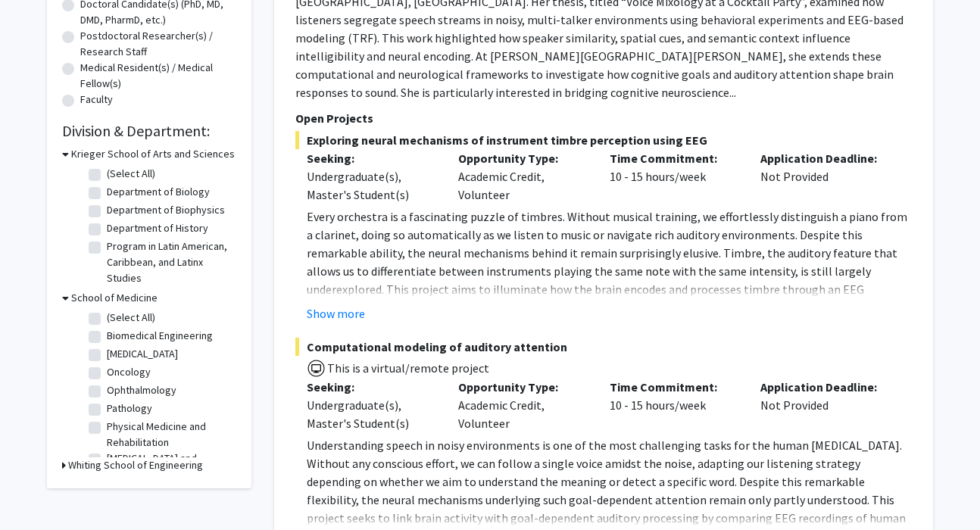
click at [130, 295] on h3 "School of Medicine" at bounding box center [114, 298] width 86 height 16
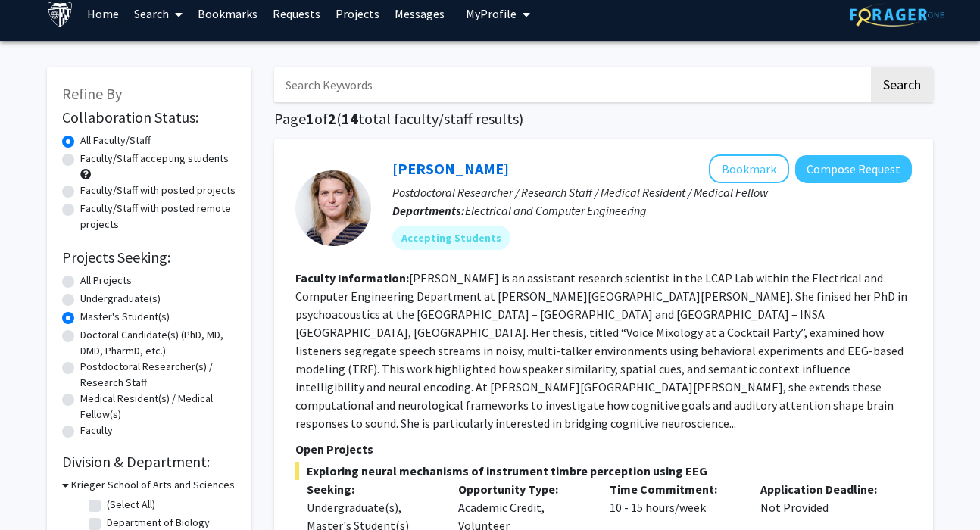
scroll to position [15, 0]
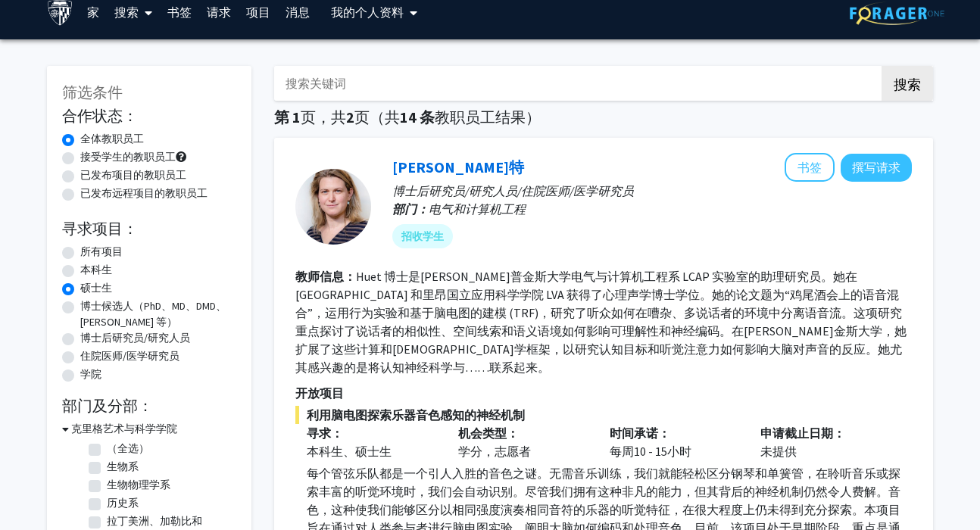
click at [700, 352] on font "Huet 博士是约翰·霍普金斯大学电气与计算机工程系 LCAP 实验室的助理研究员。她在法国里昂大学 CRNL 和里昂国立应用科学学院 LVA 获得了心理声学…" at bounding box center [600, 322] width 611 height 106
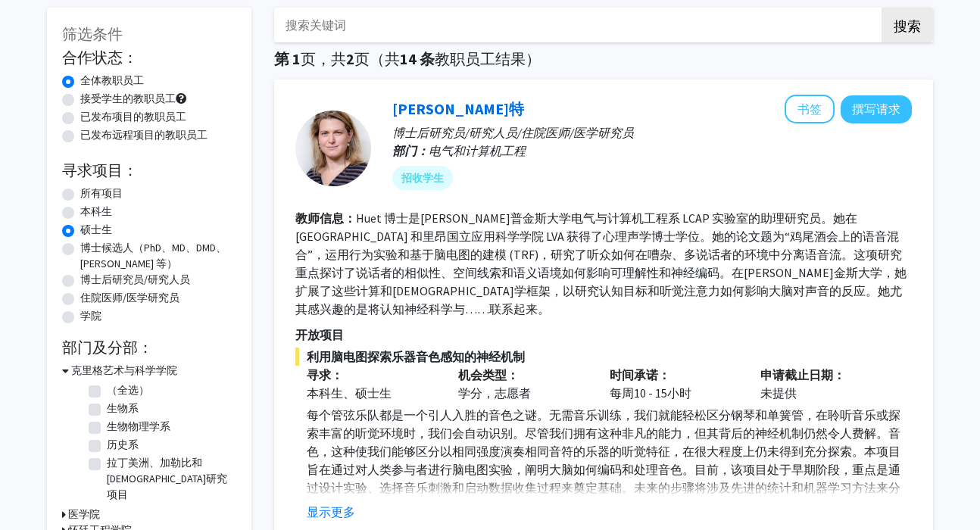
click at [700, 366] on p "时间承诺：" at bounding box center [674, 375] width 129 height 18
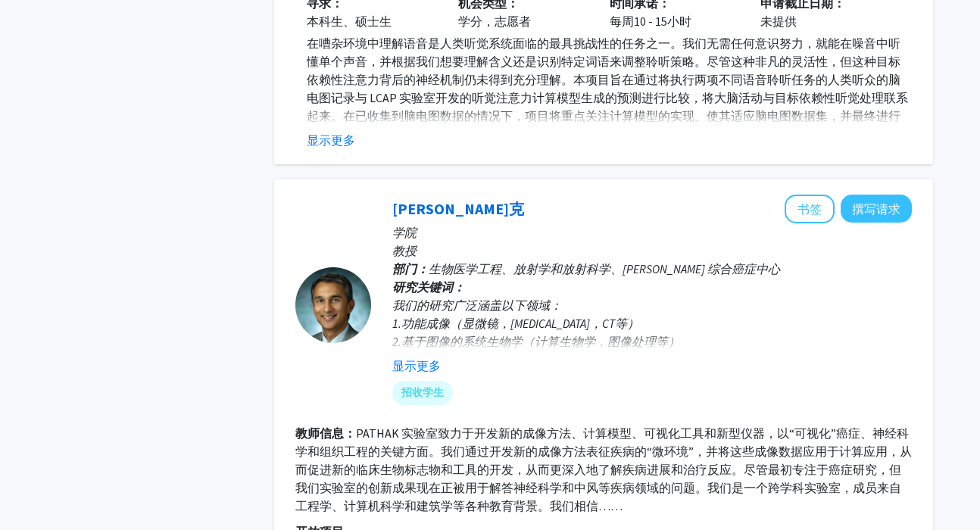
scroll to position [717, 0]
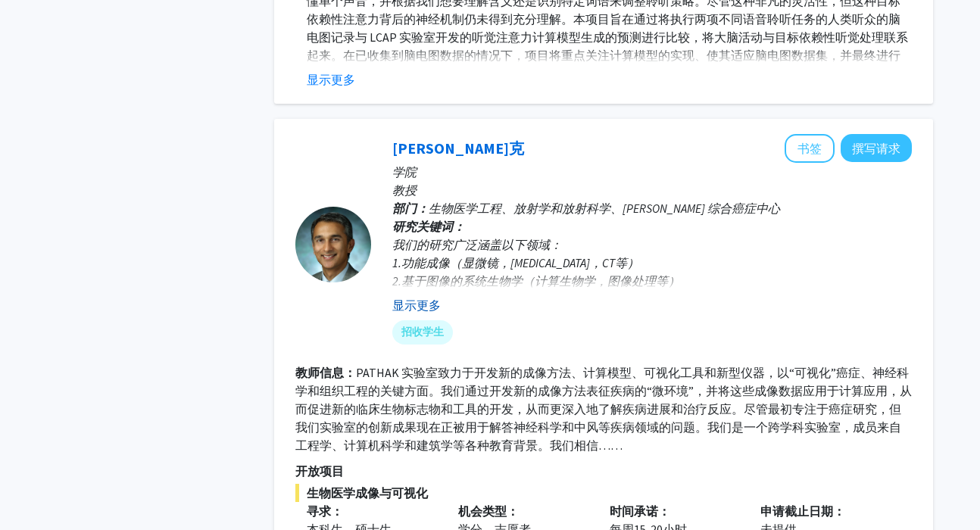
click at [421, 298] on font "显示更多" at bounding box center [416, 305] width 48 height 15
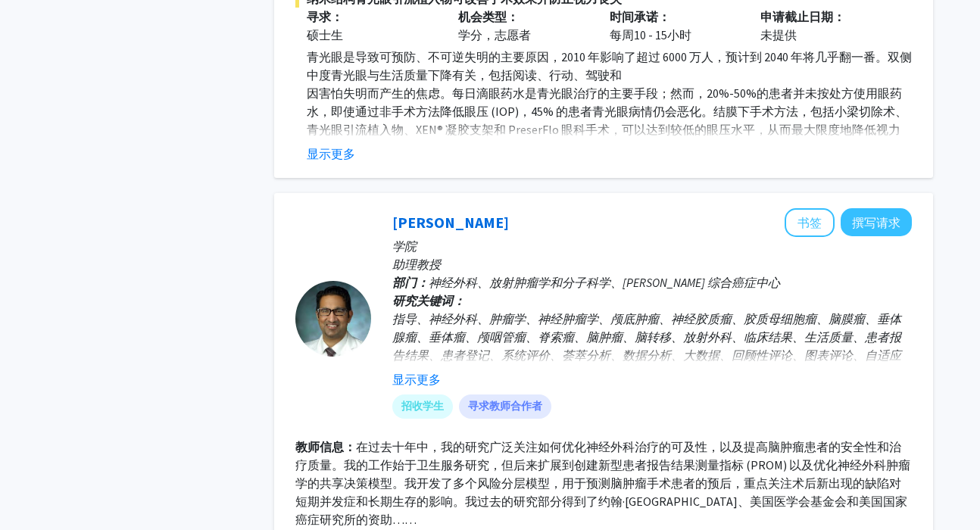
scroll to position [4775, 0]
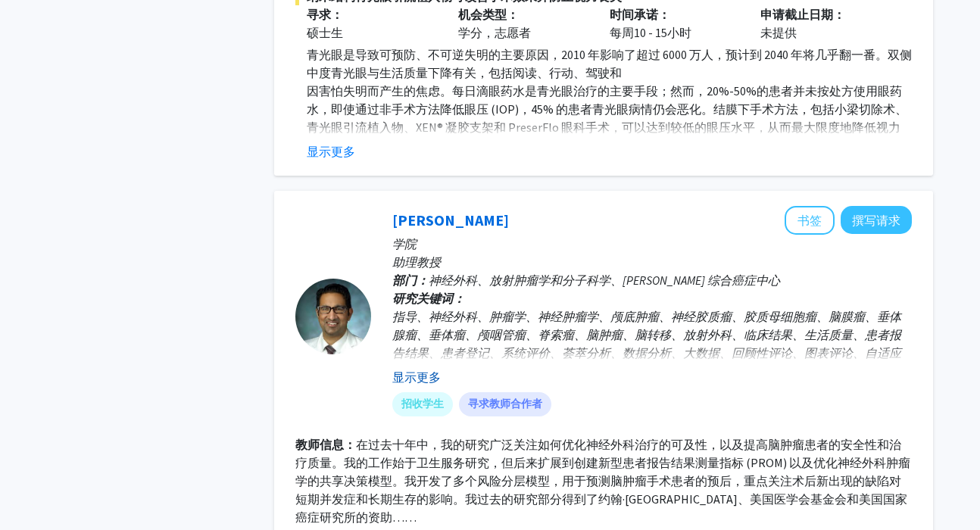
click at [416, 370] on font "显示更多" at bounding box center [416, 377] width 48 height 15
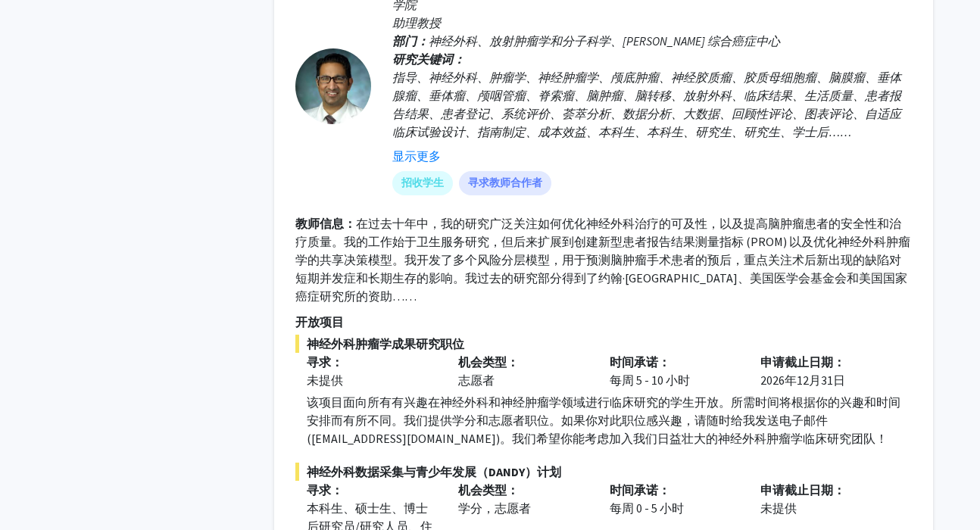
scroll to position [5068, 0]
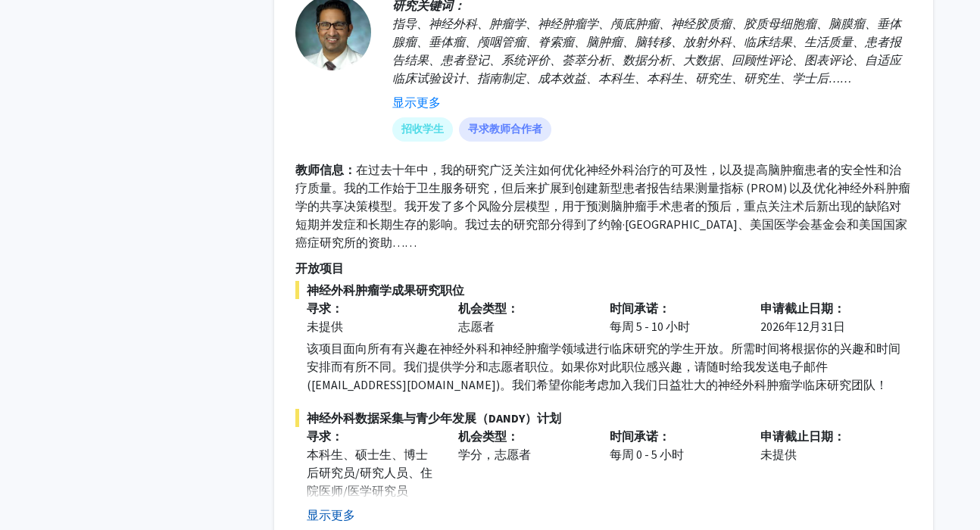
click at [338, 507] on font "显示更多" at bounding box center [331, 514] width 48 height 15
click at [340, 507] on font "显示更多" at bounding box center [331, 514] width 48 height 15
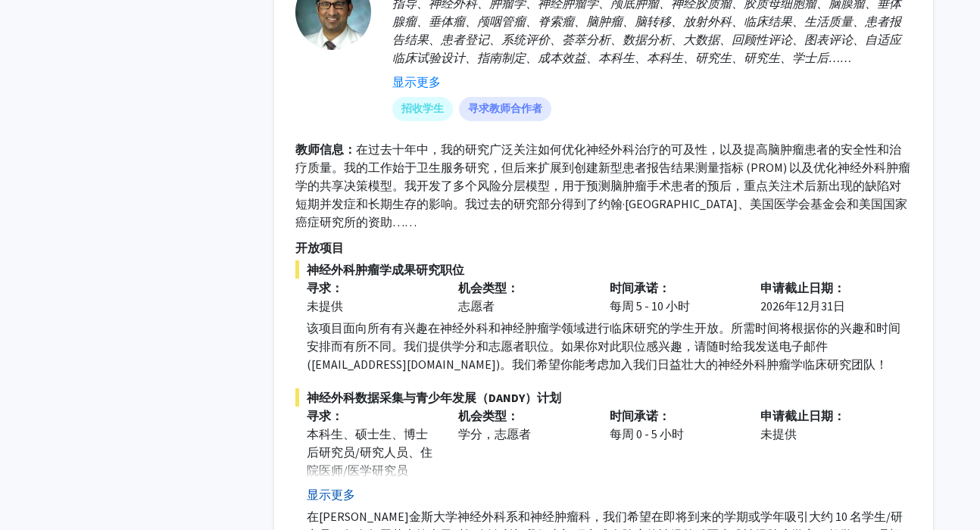
click at [339, 487] on font "显示更多" at bounding box center [331, 494] width 48 height 15
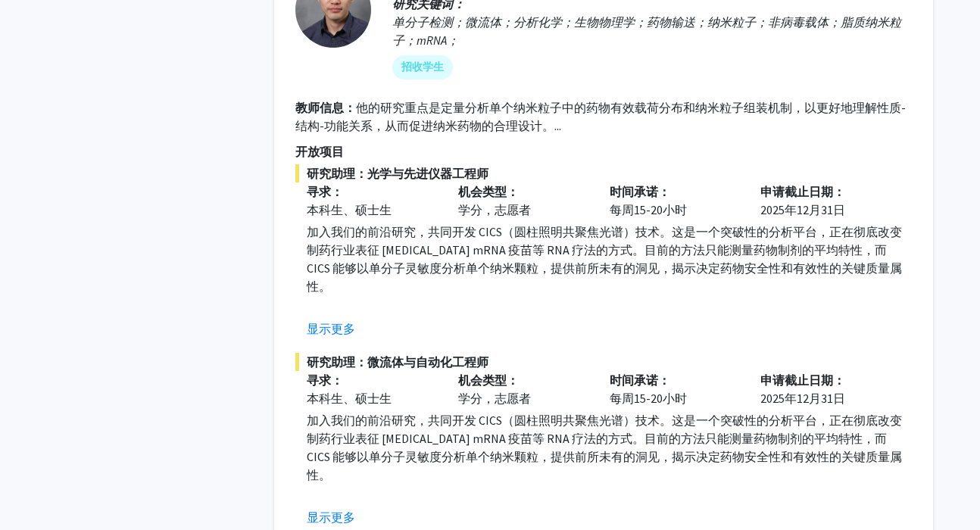
scroll to position [6422, 0]
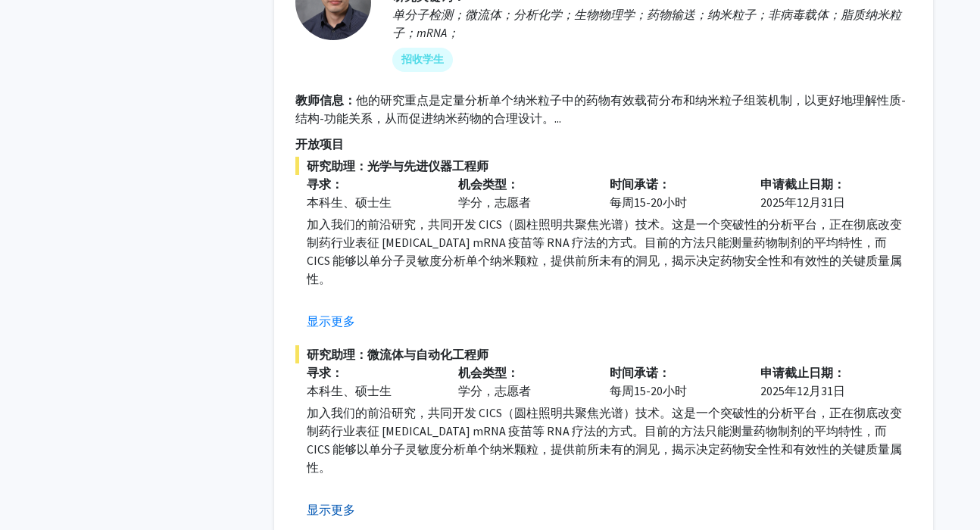
click at [336, 502] on font "显示更多" at bounding box center [331, 509] width 48 height 15
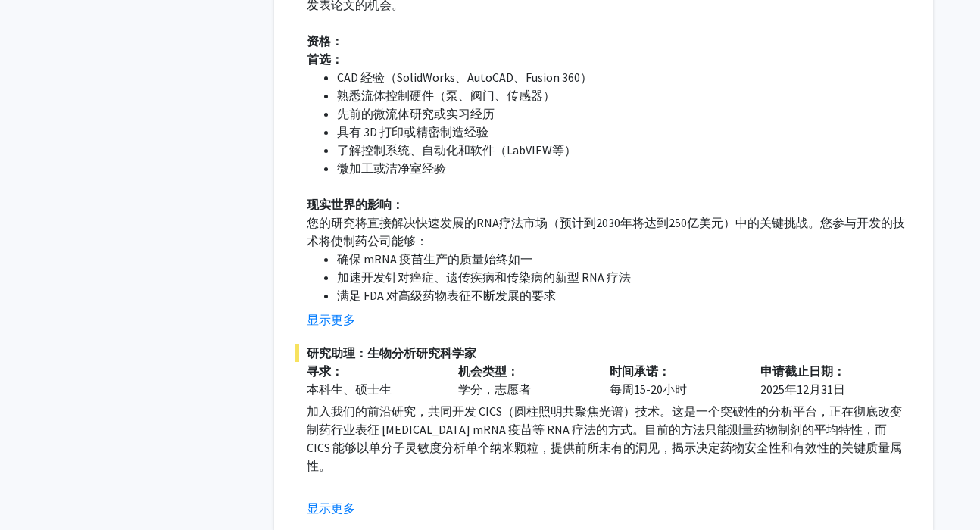
scroll to position [7118, 0]
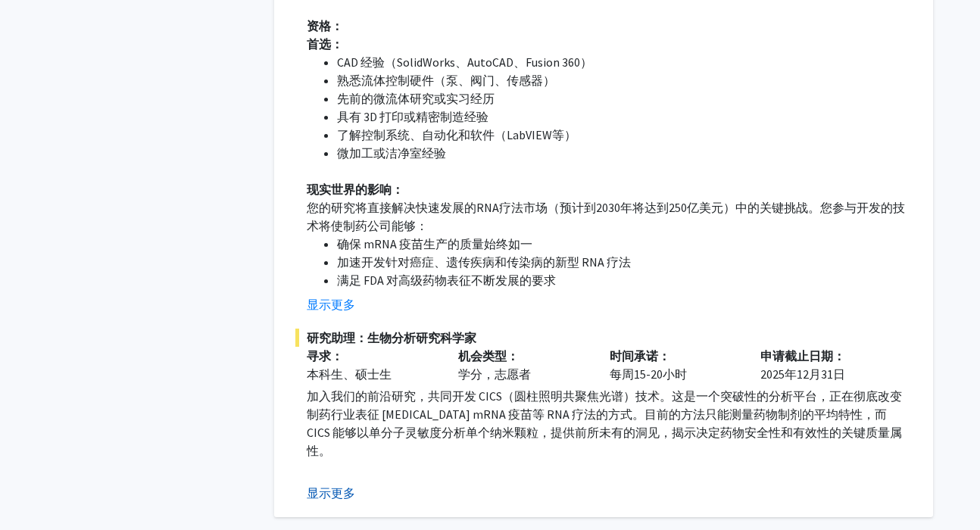
click at [339, 485] on font "显示更多" at bounding box center [331, 492] width 48 height 15
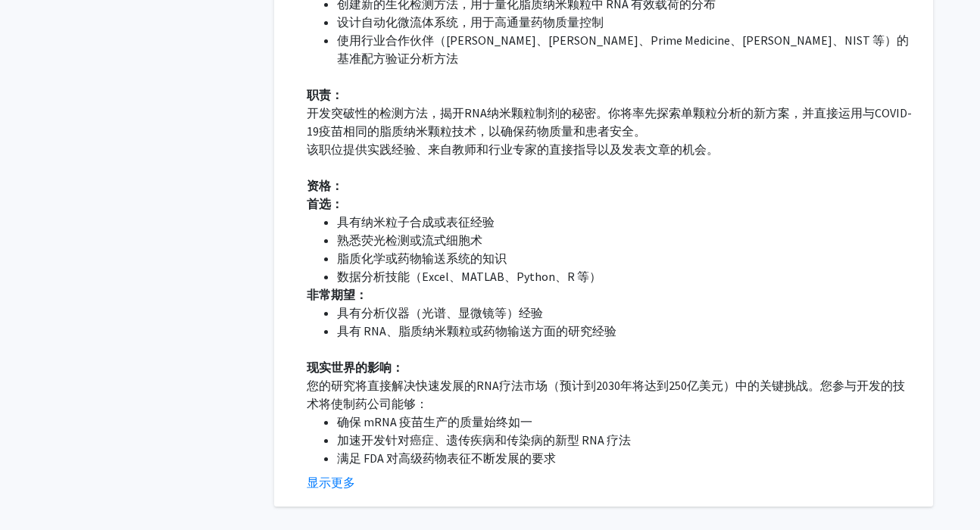
scroll to position [7649, 0]
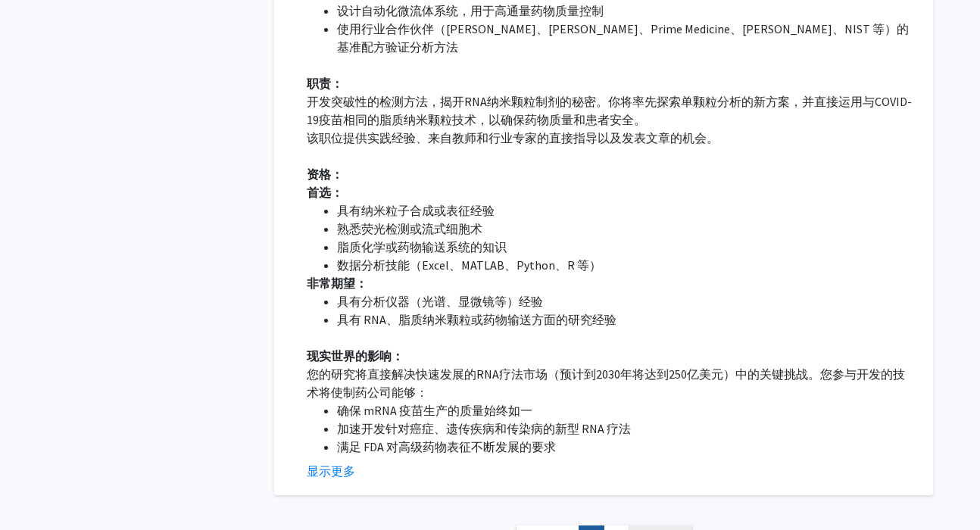
click at [656, 529] on font "下一个 ”" at bounding box center [660, 538] width 44 height 15
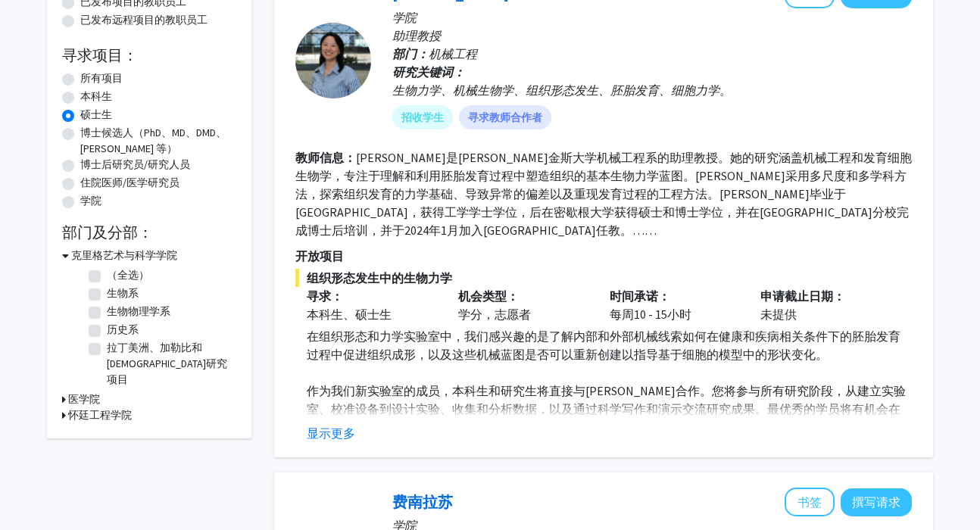
scroll to position [204, 0]
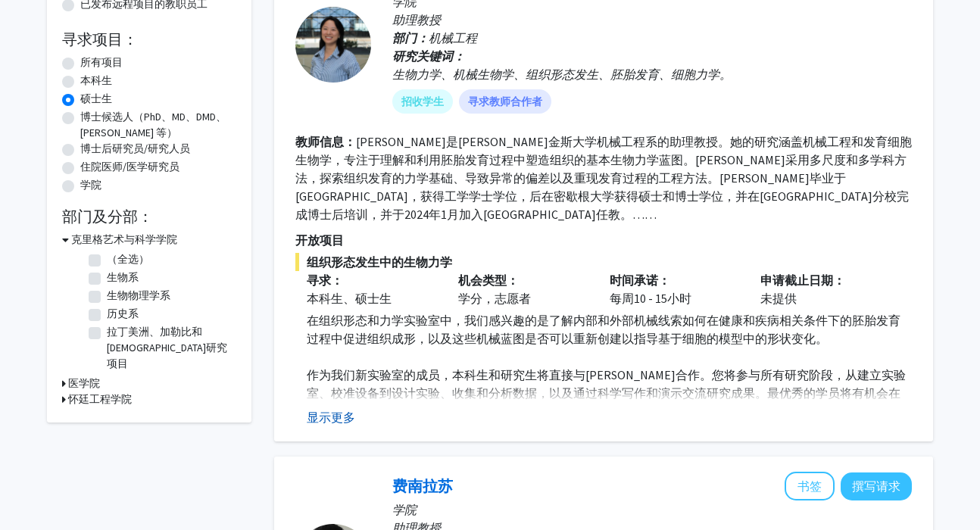
click at [331, 414] on font "显示更多" at bounding box center [331, 417] width 48 height 15
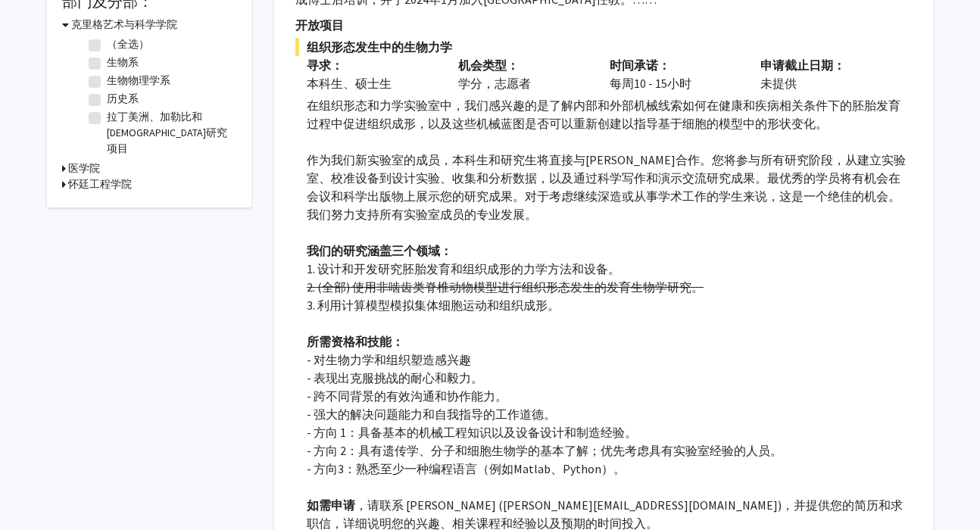
scroll to position [438, 0]
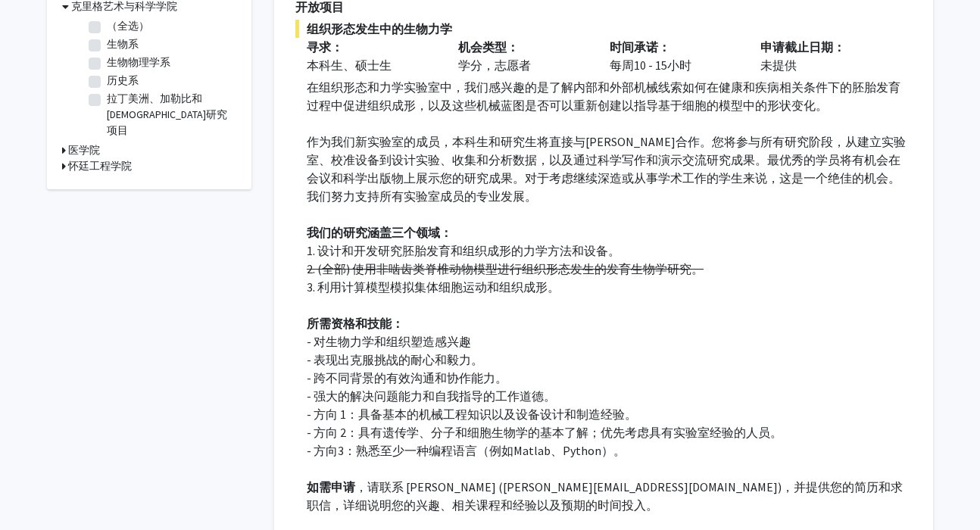
click at [694, 256] on p "1. 设计和开发研究胚胎发育和组织成形的力学方法和设备。" at bounding box center [609, 251] width 605 height 18
click at [692, 251] on p "1. 设计和开发研究胚胎发育和组织成形的力学方法和设备。" at bounding box center [609, 251] width 605 height 18
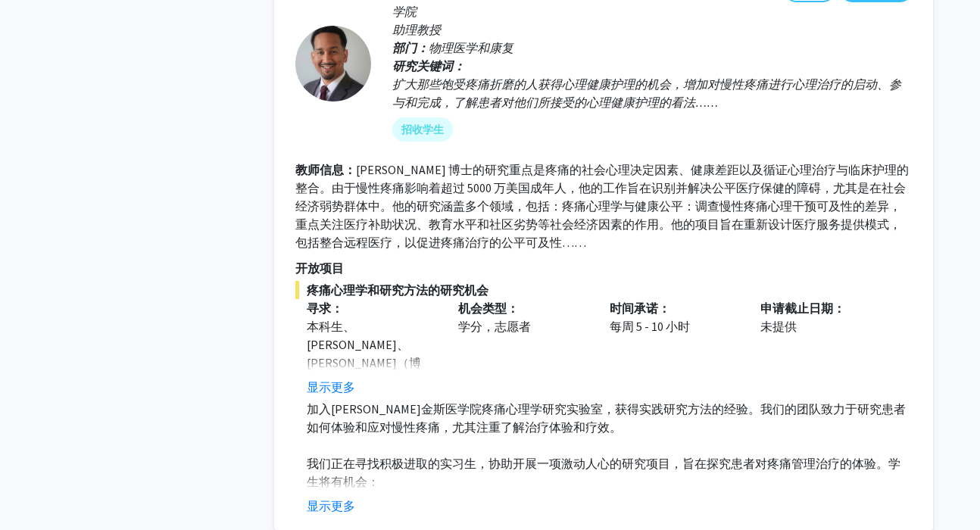
scroll to position [1111, 0]
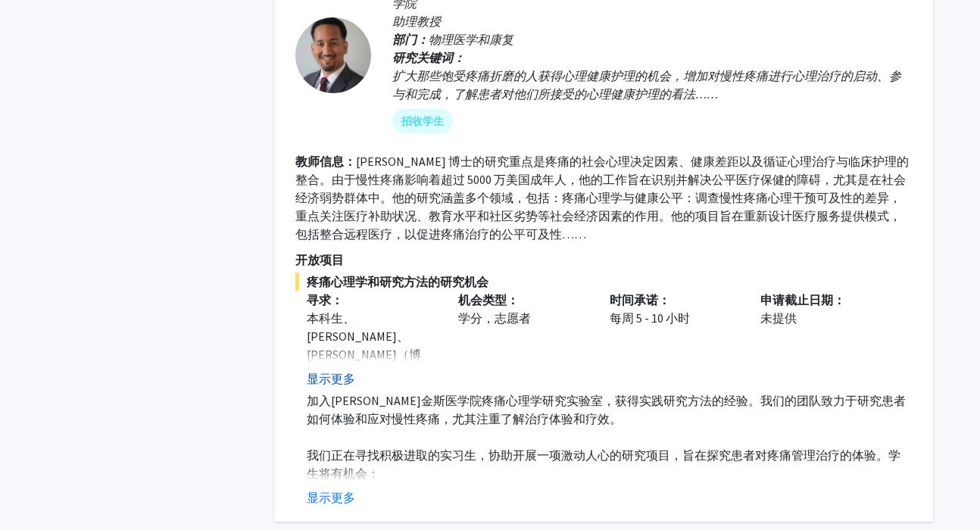
click at [346, 376] on font "显示更多" at bounding box center [331, 378] width 48 height 15
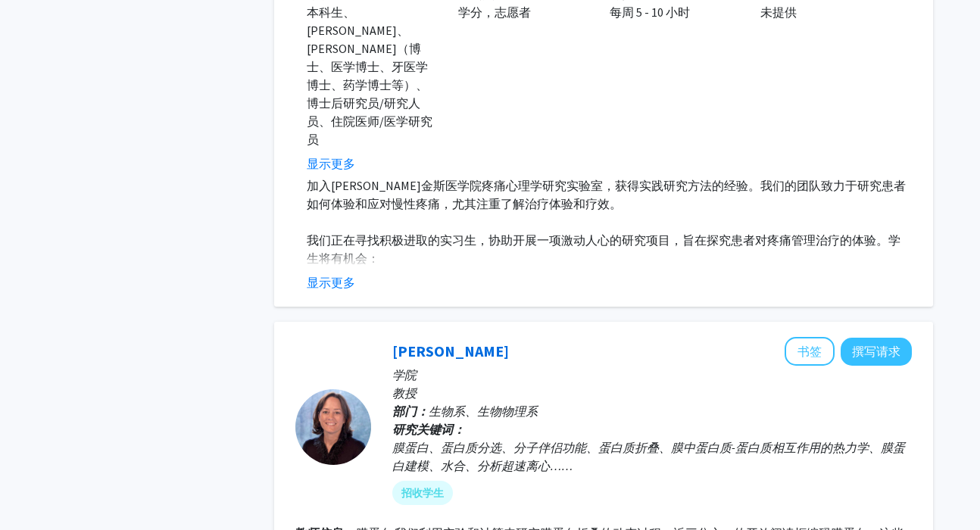
scroll to position [1442, 0]
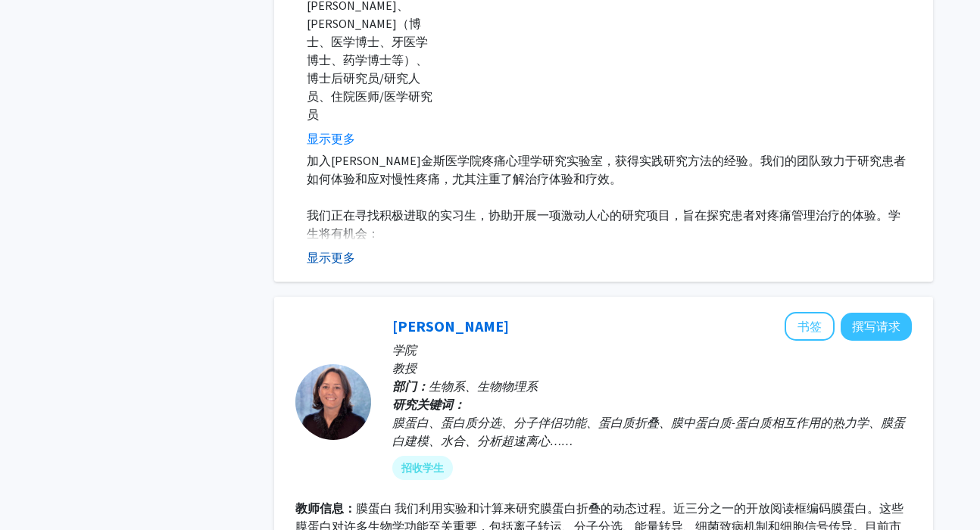
click at [333, 250] on font "显示更多" at bounding box center [331, 257] width 48 height 15
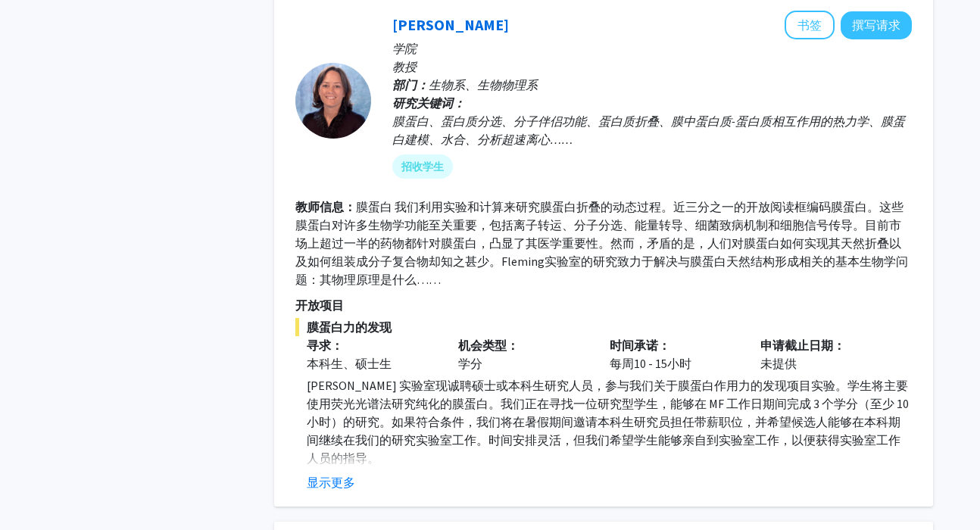
scroll to position [1964, 0]
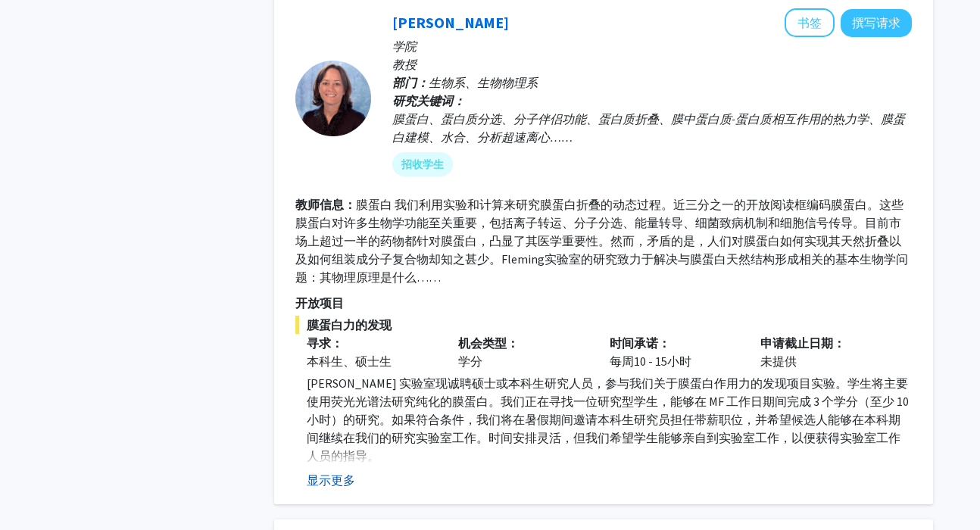
click at [324, 471] on button "显示更多" at bounding box center [331, 480] width 48 height 18
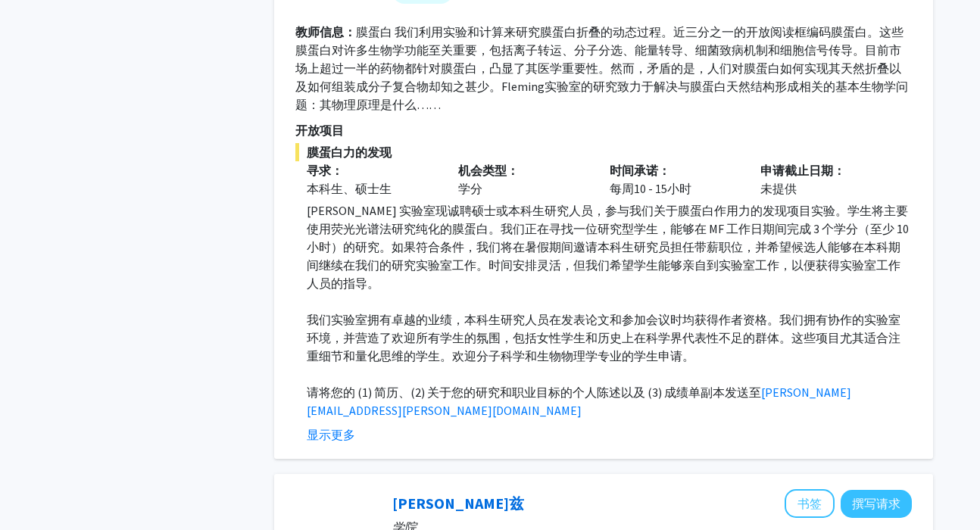
scroll to position [2144, 0]
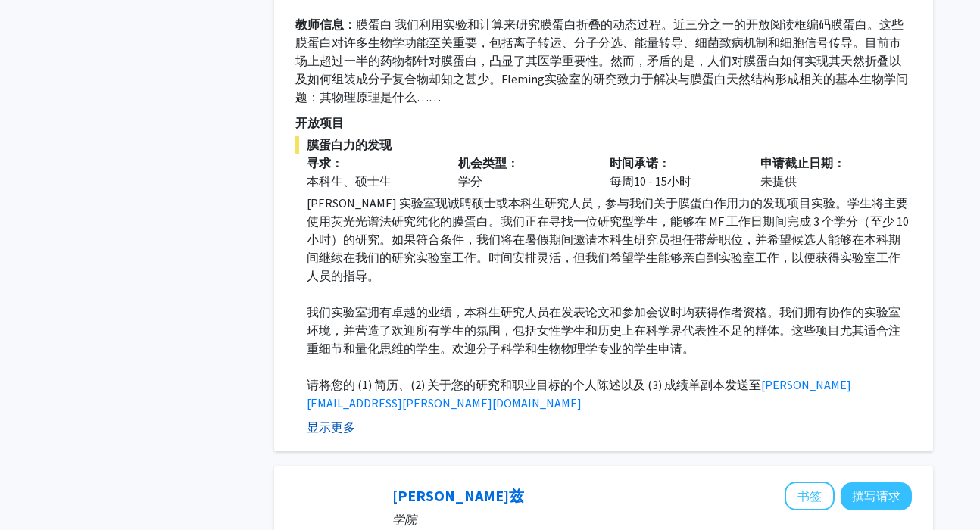
click at [315, 420] on font "显示更多" at bounding box center [331, 427] width 48 height 15
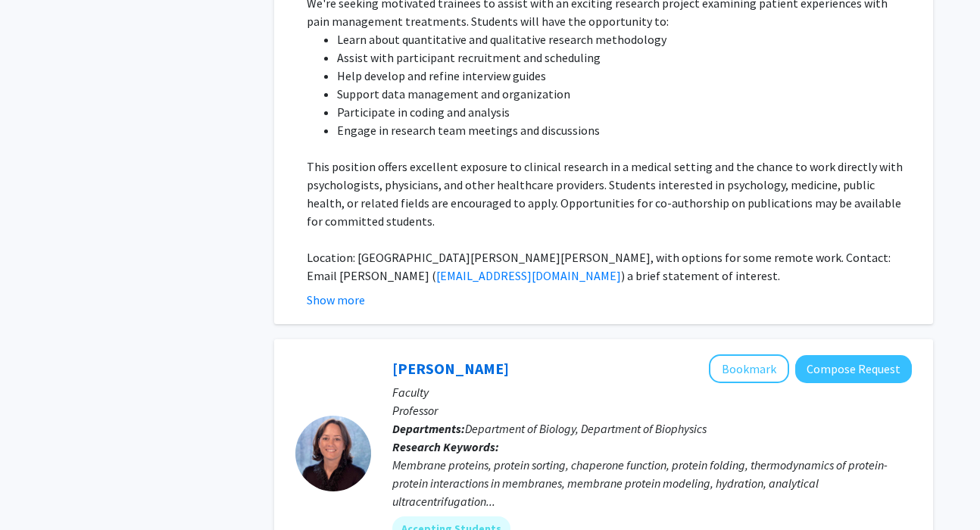
scroll to position [1972, 0]
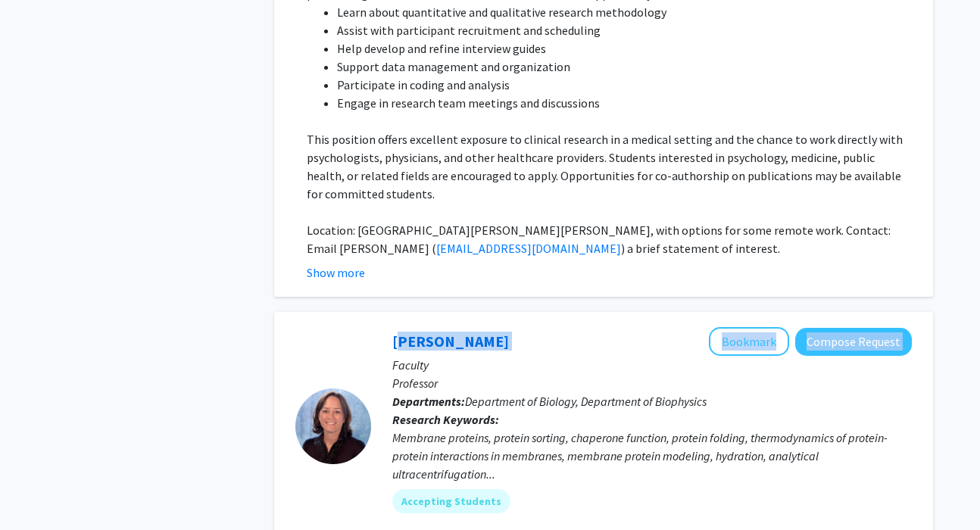
drag, startPoint x: 498, startPoint y: 258, endPoint x: 389, endPoint y: 252, distance: 109.2
click at [389, 327] on div "Karen Fleming Bookmark Compose Request Faculty Professor Departments: Departmen…" at bounding box center [641, 426] width 541 height 198
copy div "Karen Fleming Bookmark Compose Request"
